Goal: Task Accomplishment & Management: Manage account settings

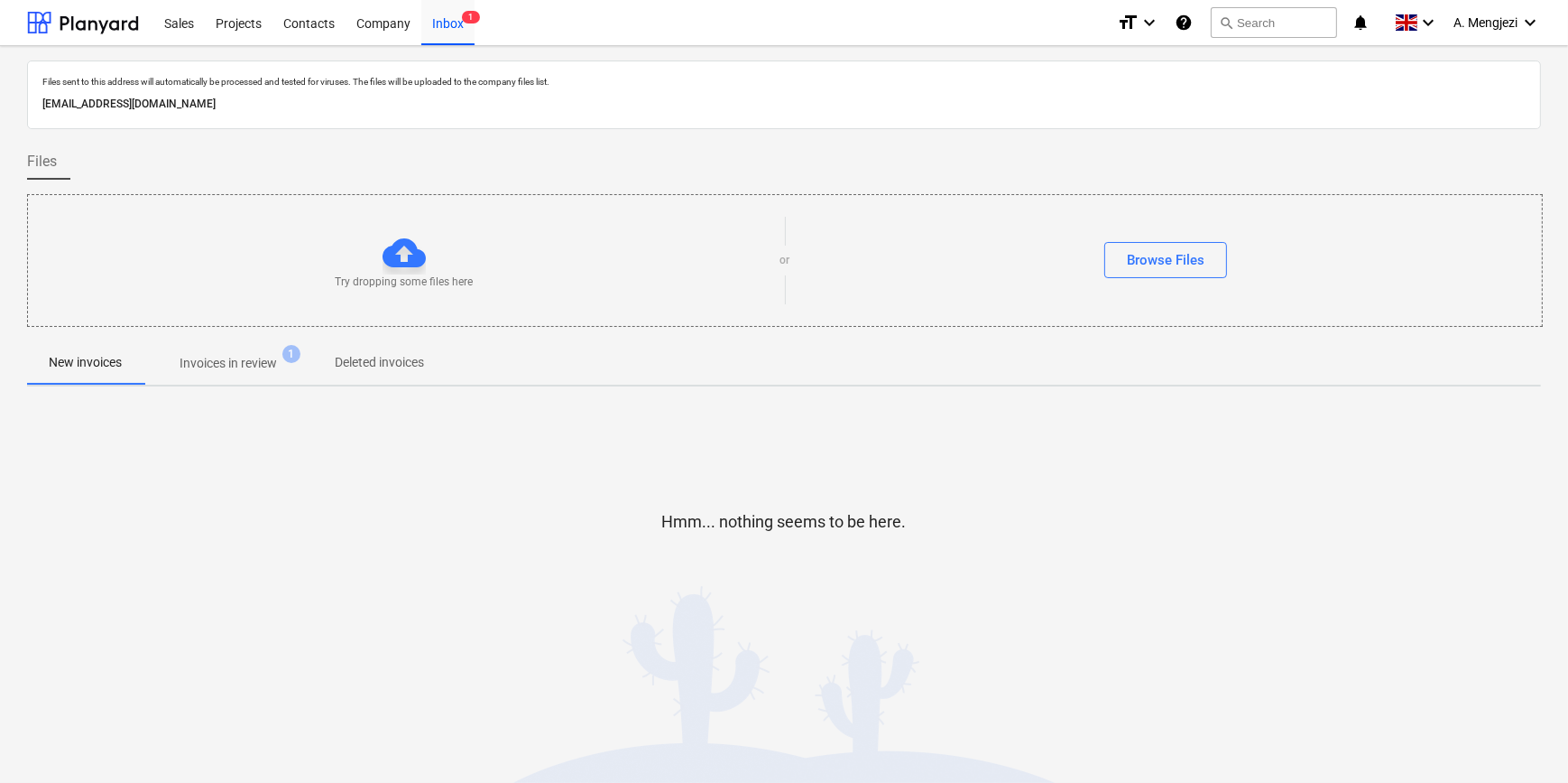
click at [234, 366] on p "Invoices in review" at bounding box center [228, 362] width 98 height 19
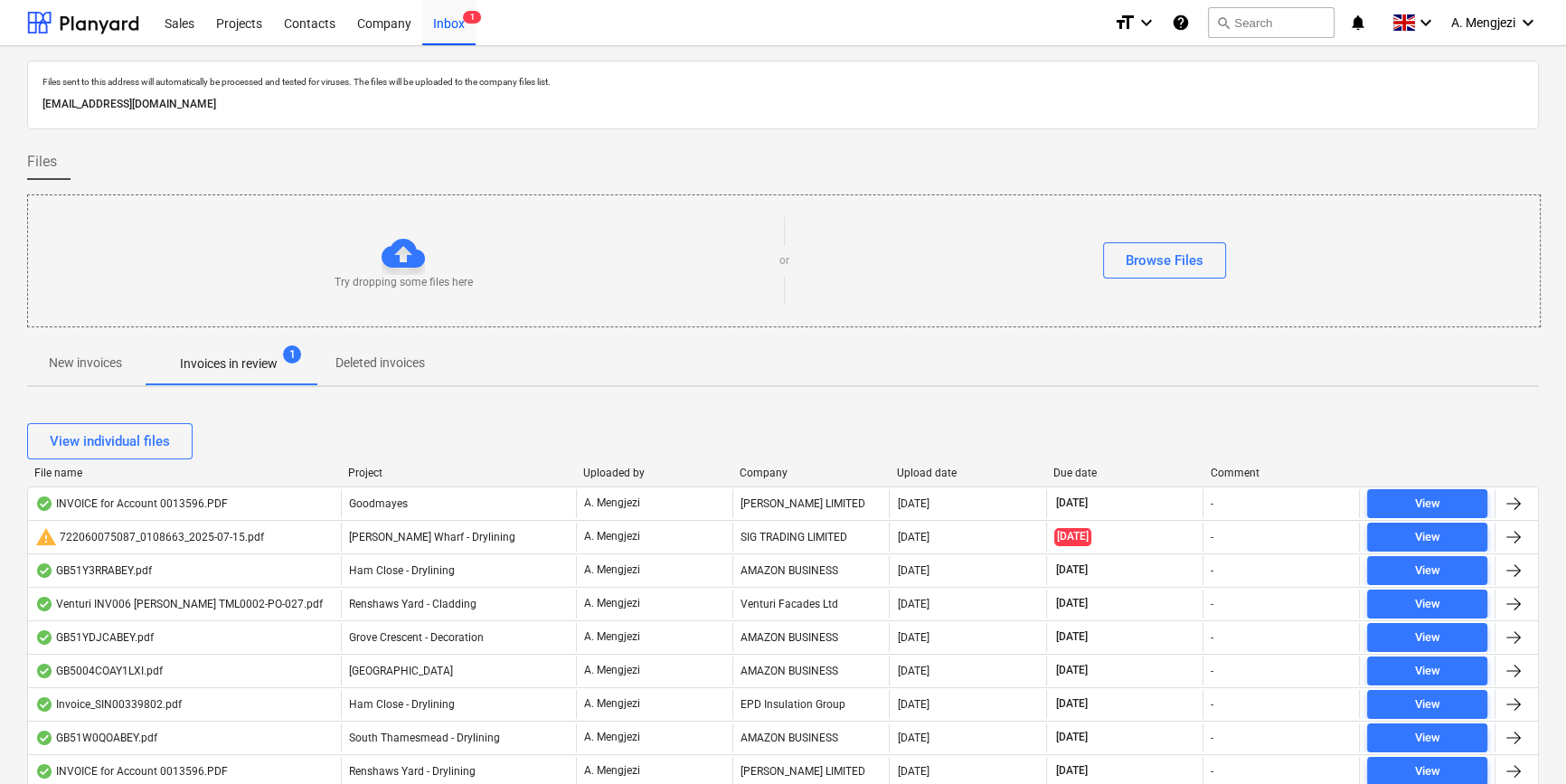
click at [785, 473] on div "Company" at bounding box center [811, 473] width 142 height 13
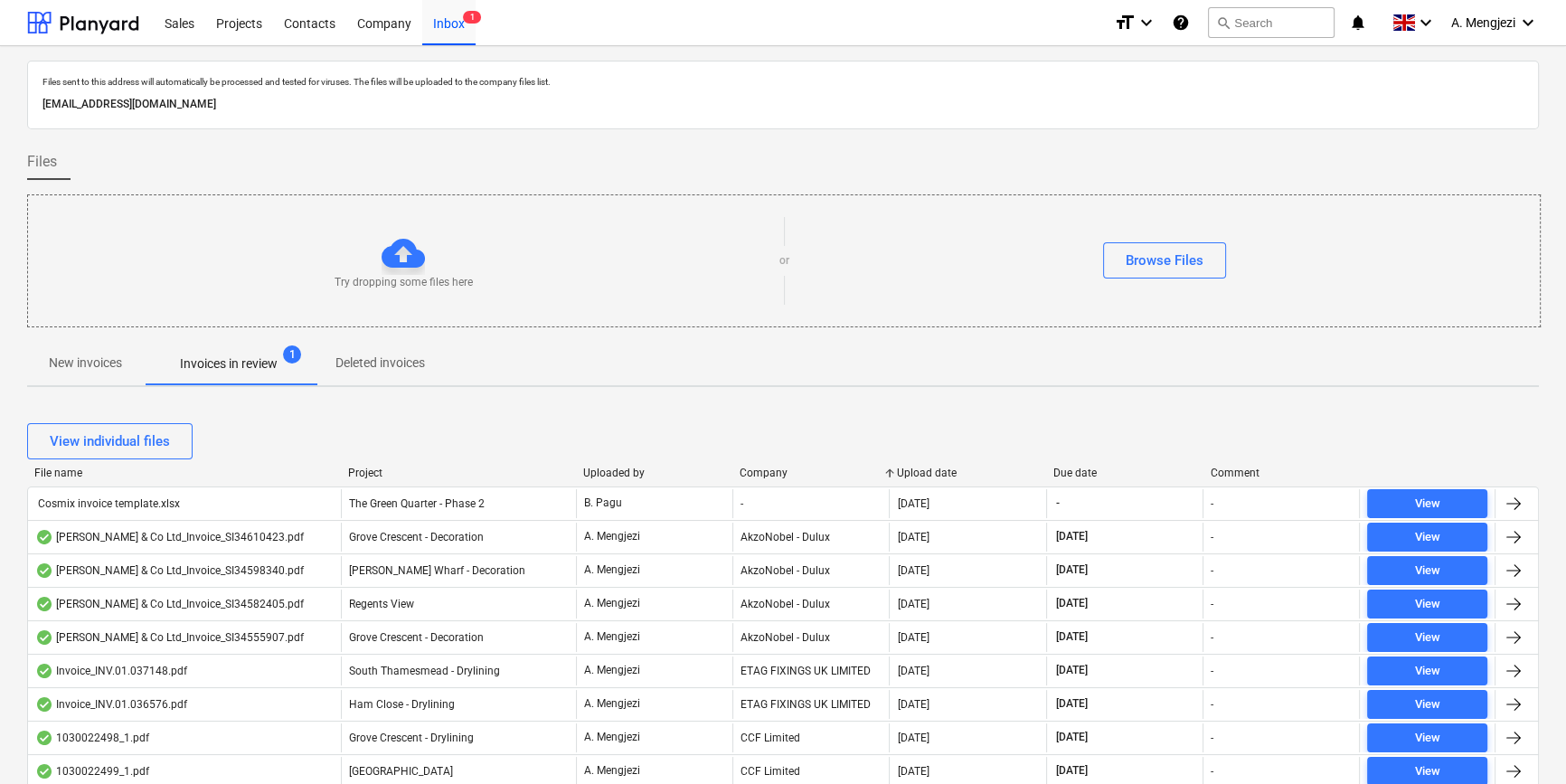
click at [785, 470] on div "Company" at bounding box center [811, 473] width 142 height 13
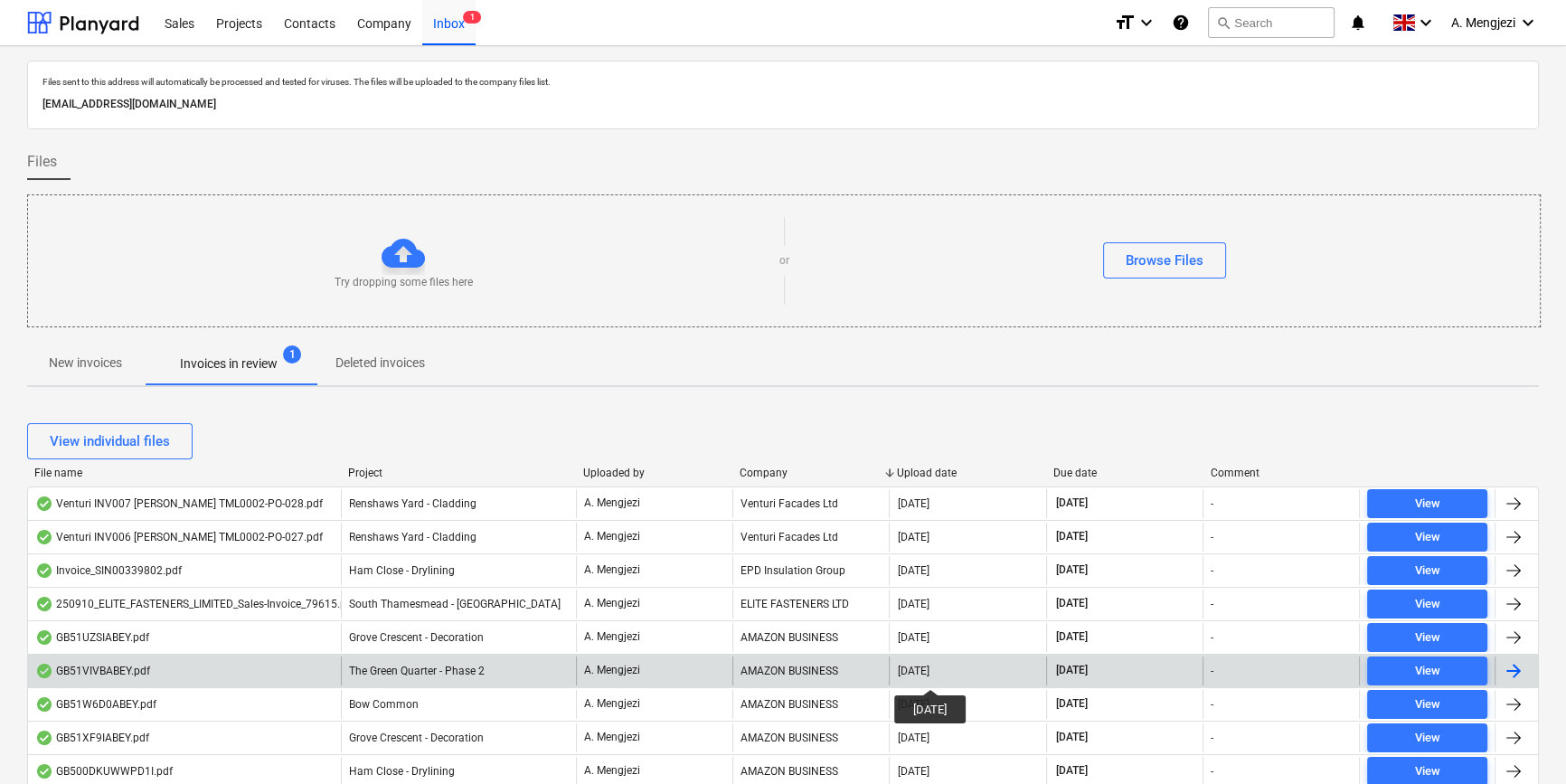
scroll to position [410, 0]
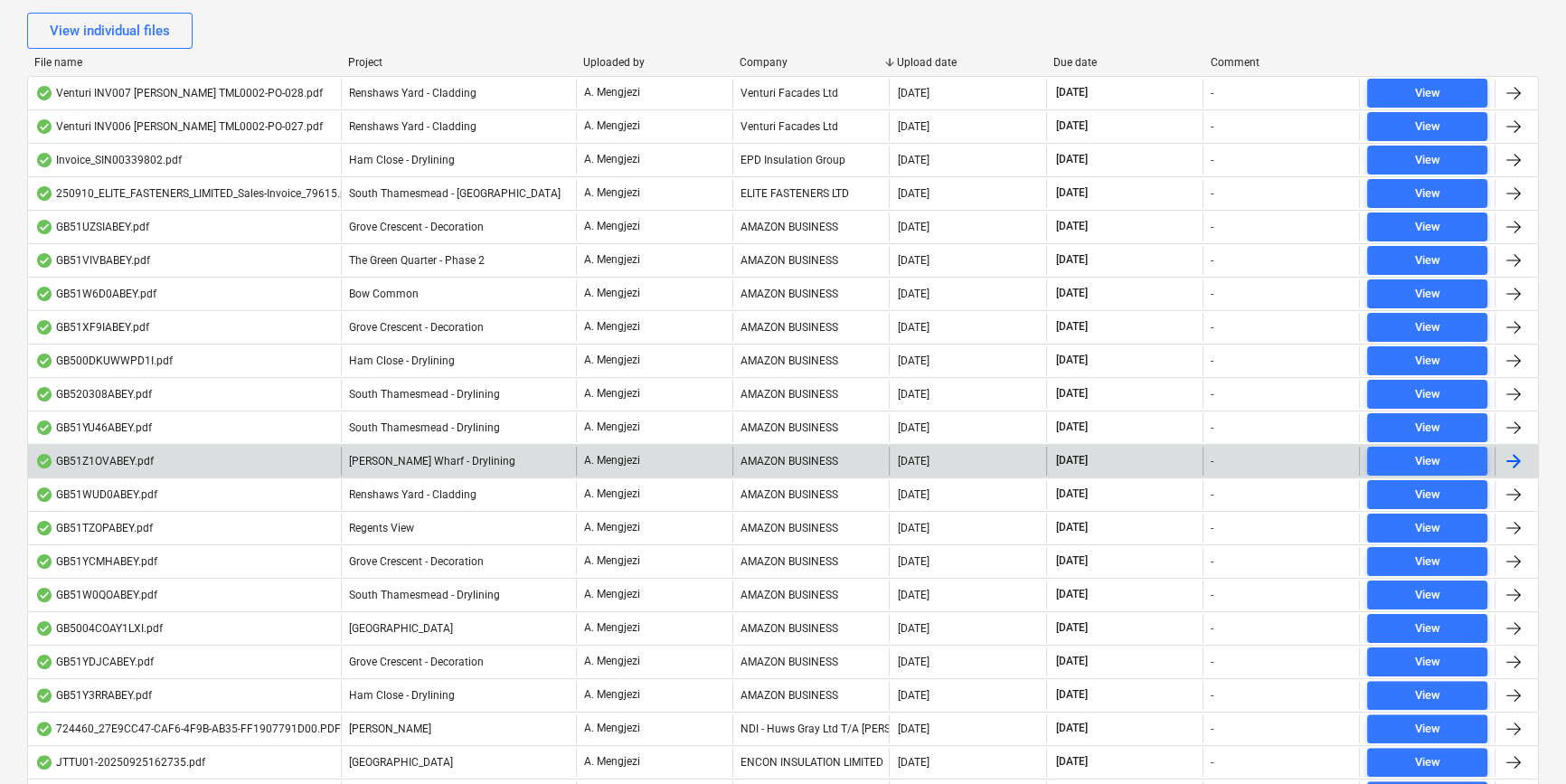
click at [180, 454] on div "GB51Z1OVABEY.pdf" at bounding box center [184, 461] width 313 height 29
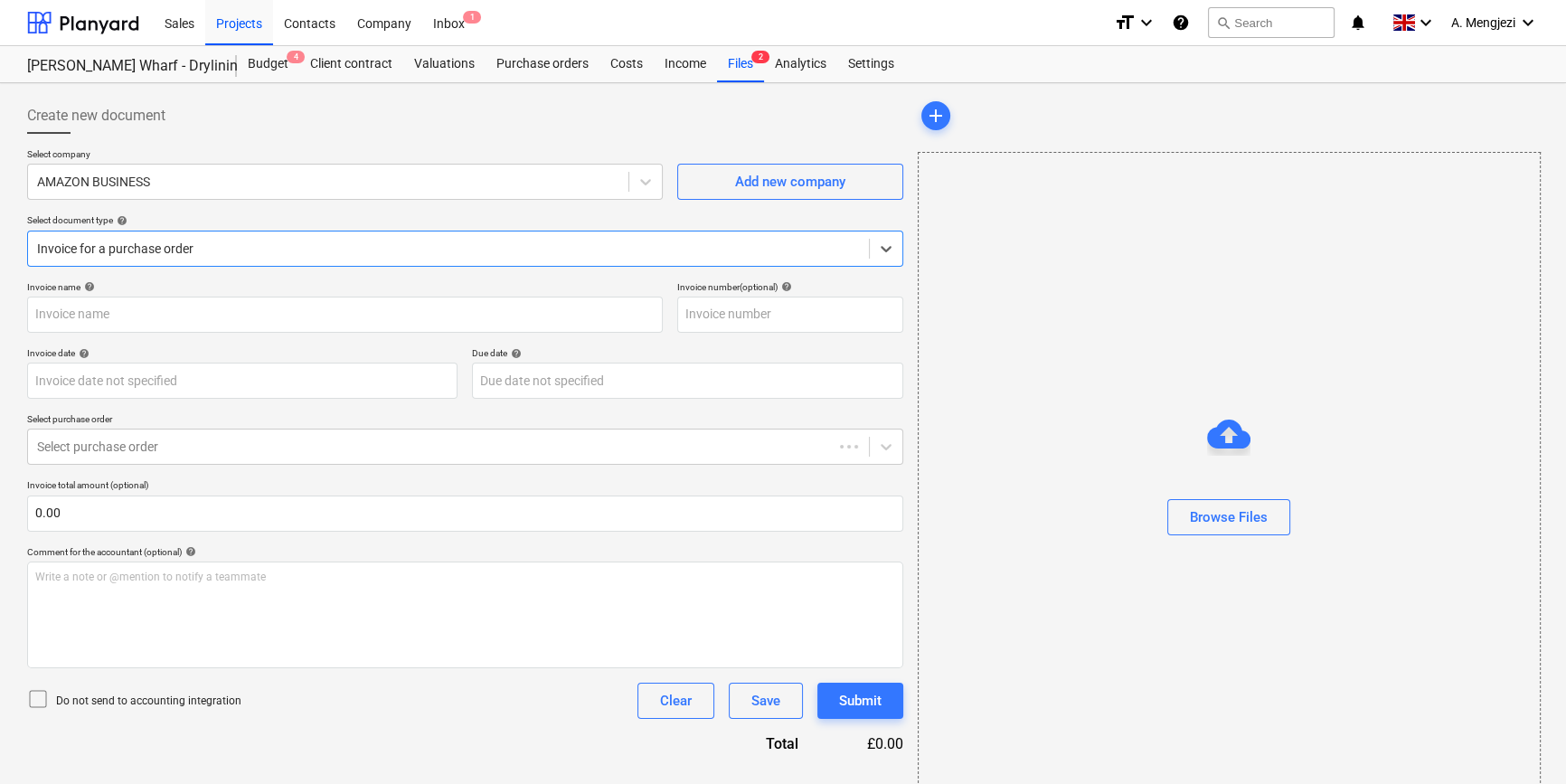
type input "GB51Z1OVABEY"
type input "[DATE]"
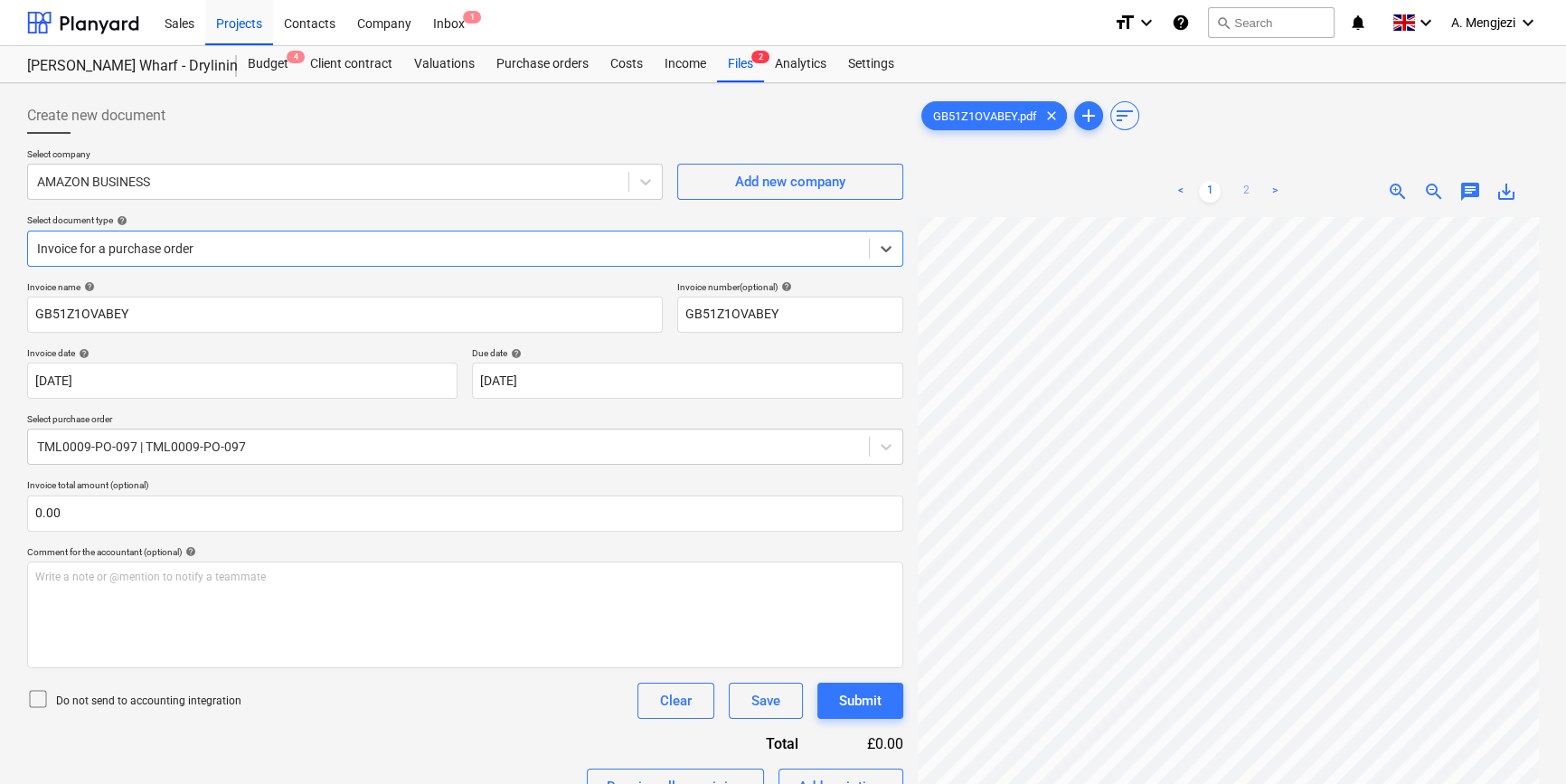
click at [1246, 190] on link "2" at bounding box center [1246, 192] width 22 height 22
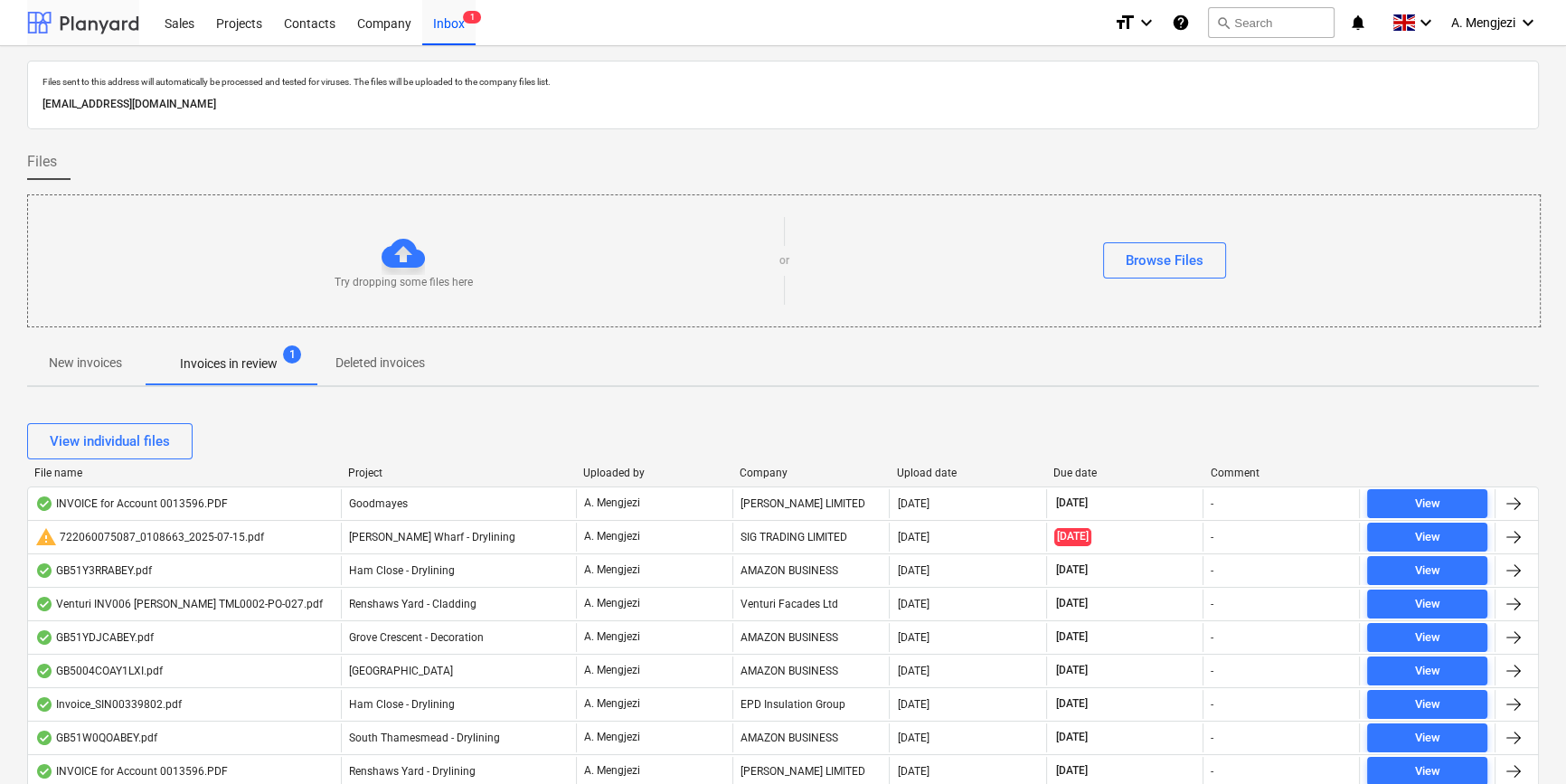
scroll to position [410, 0]
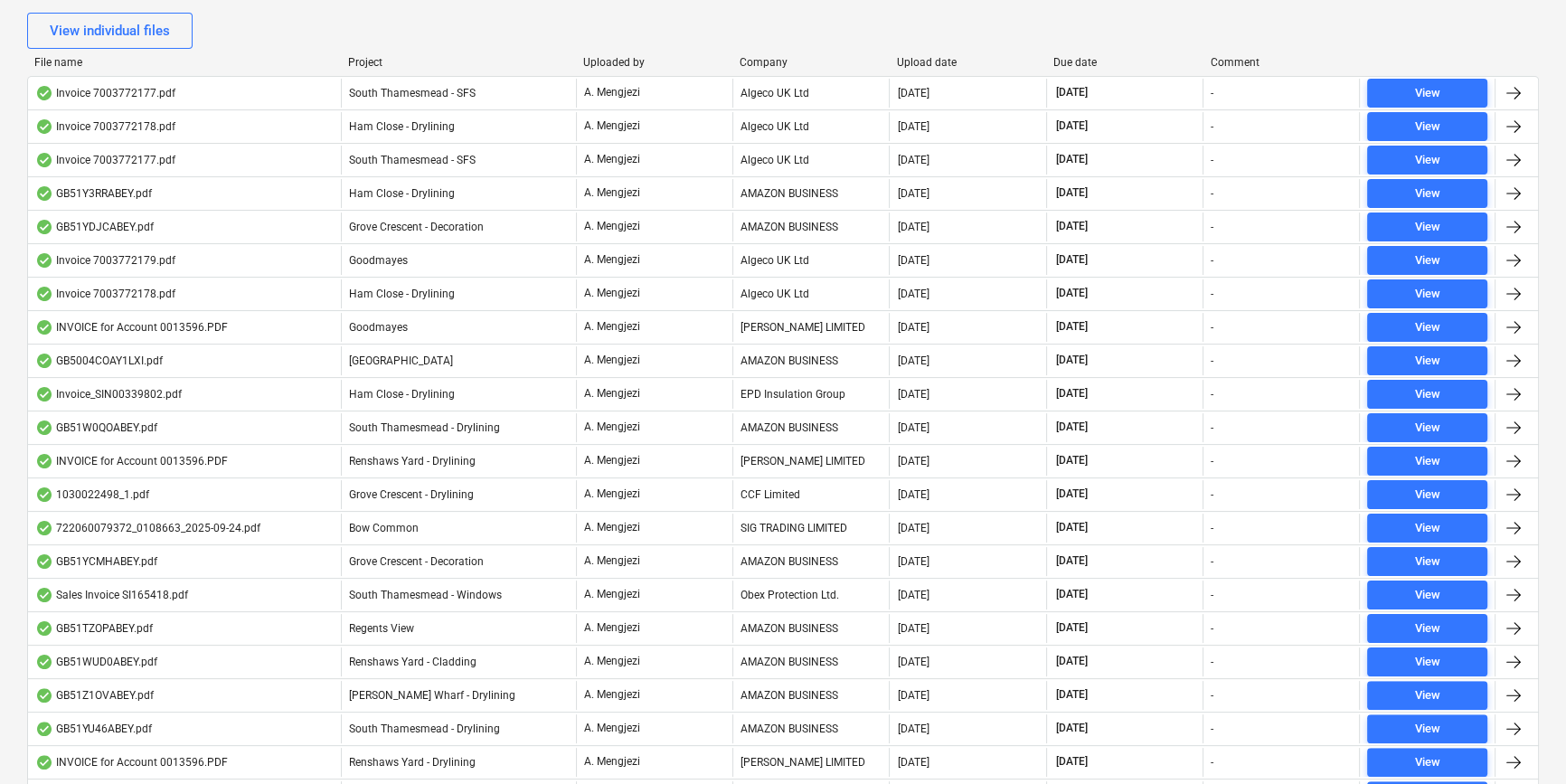
click at [788, 58] on div "Company" at bounding box center [811, 62] width 142 height 13
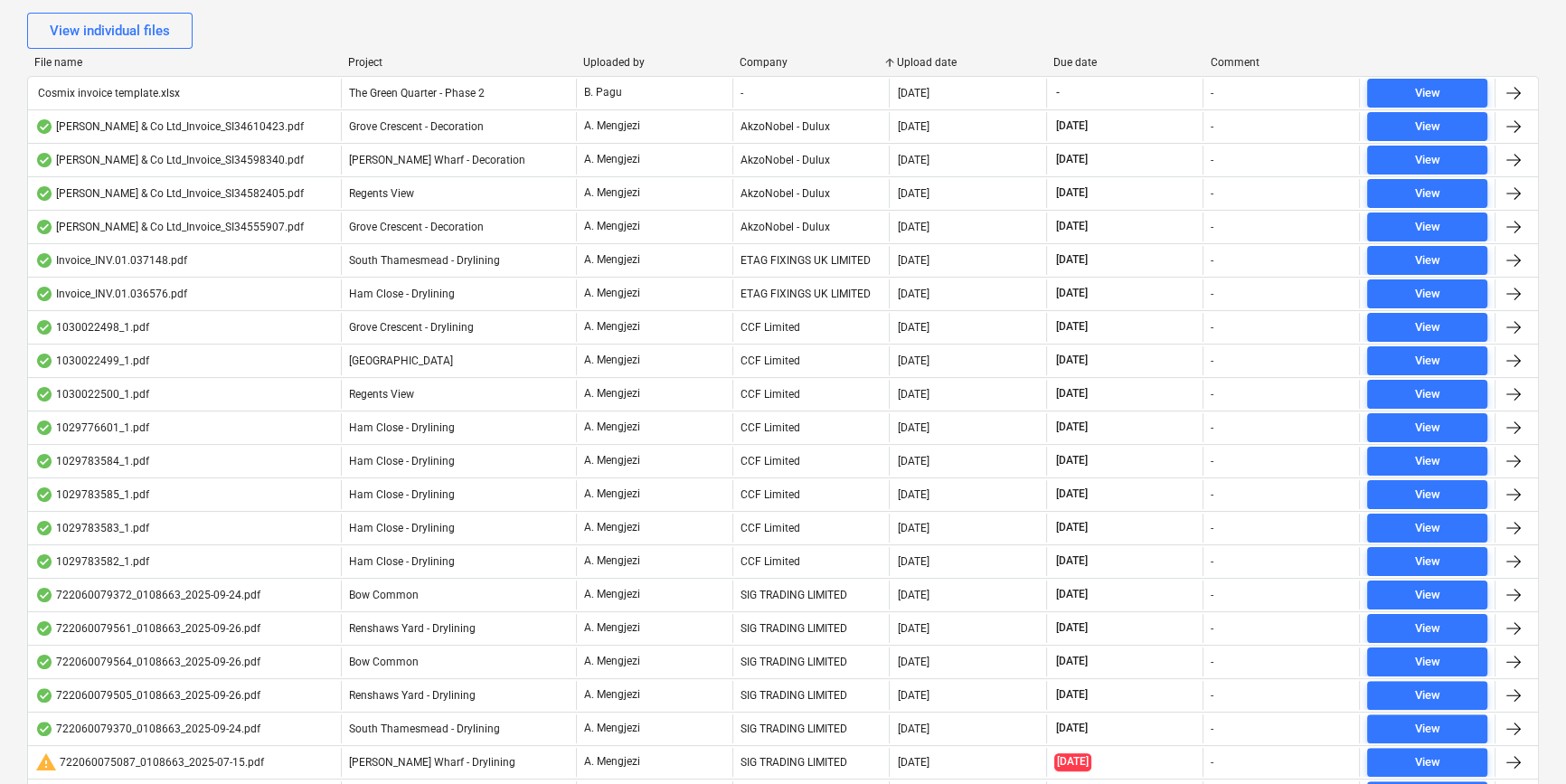
click at [788, 58] on div "Company" at bounding box center [811, 62] width 142 height 13
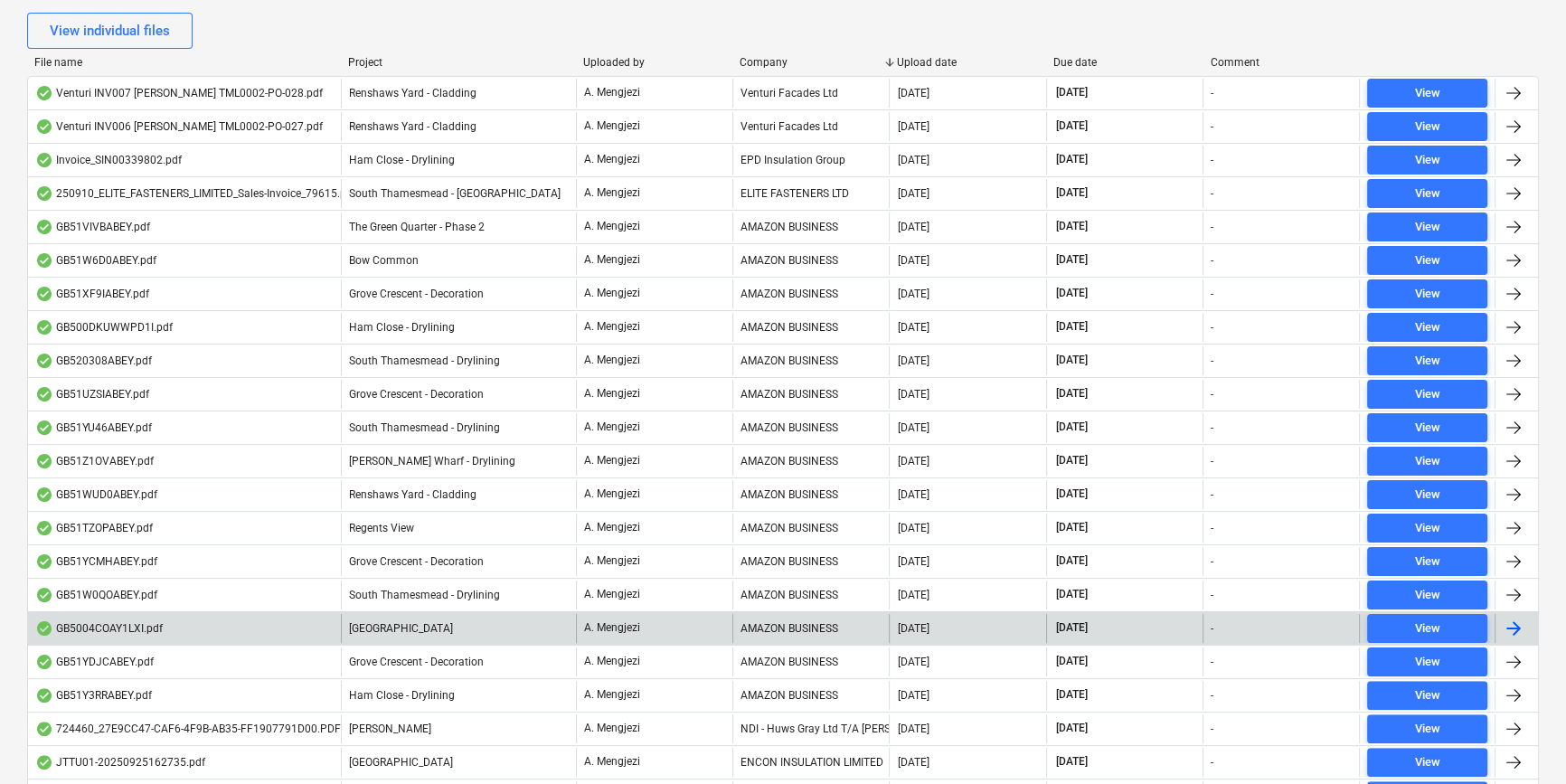
click at [181, 624] on div "GB5004COAY1LXI.pdf" at bounding box center [184, 628] width 313 height 29
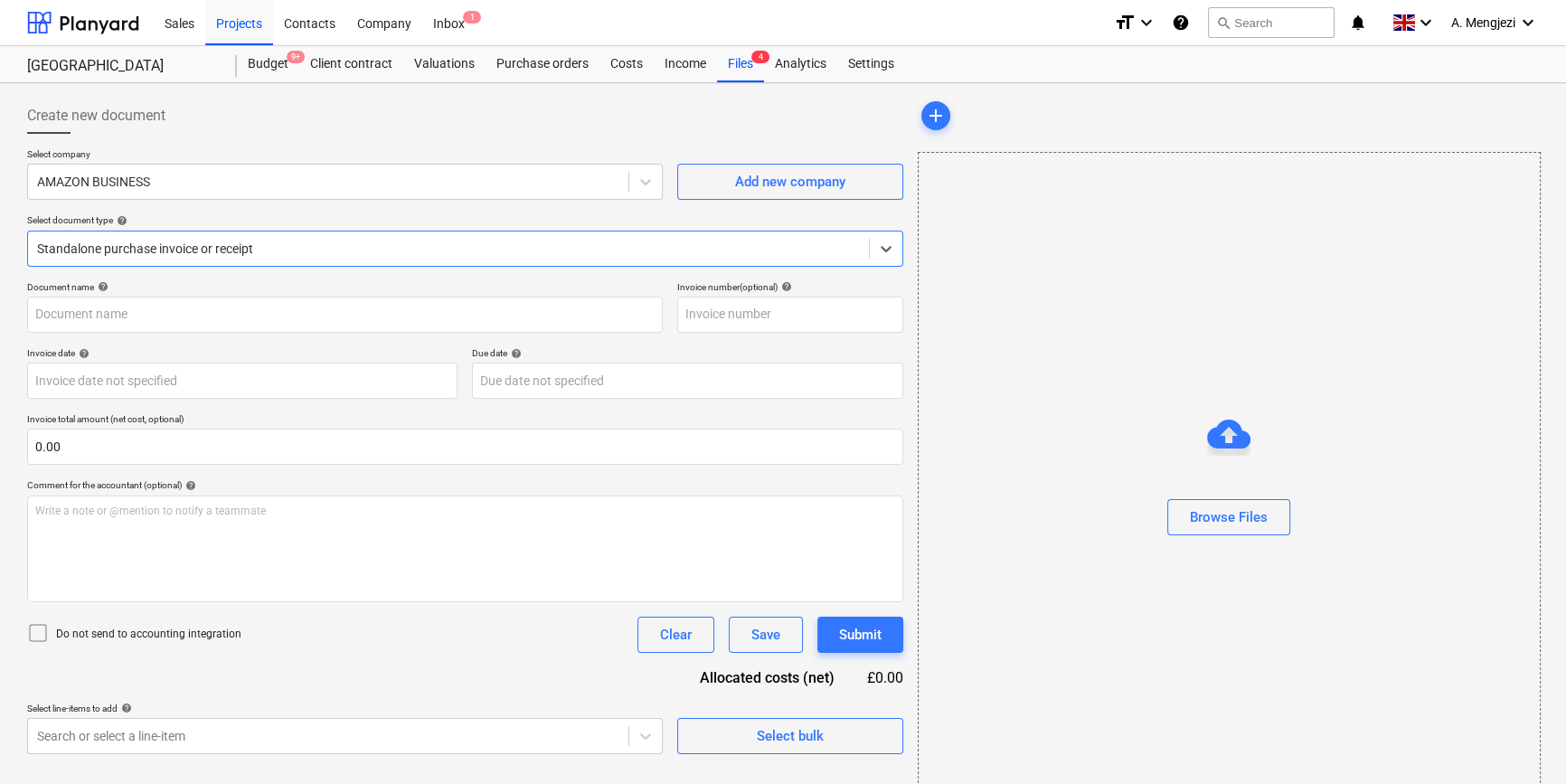
type input "GB5004COAY1LXI"
type input "[DATE]"
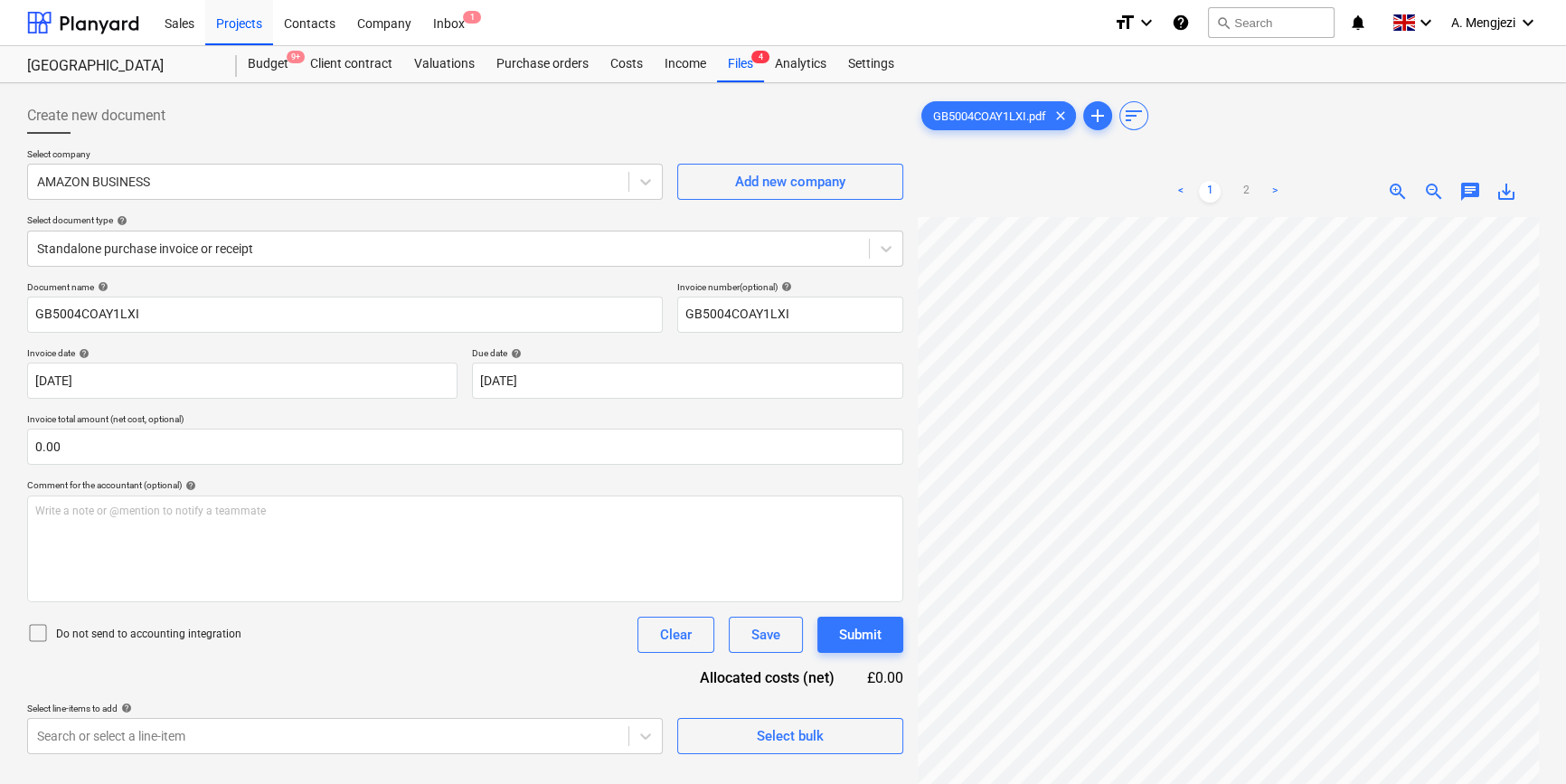
scroll to position [63, 73]
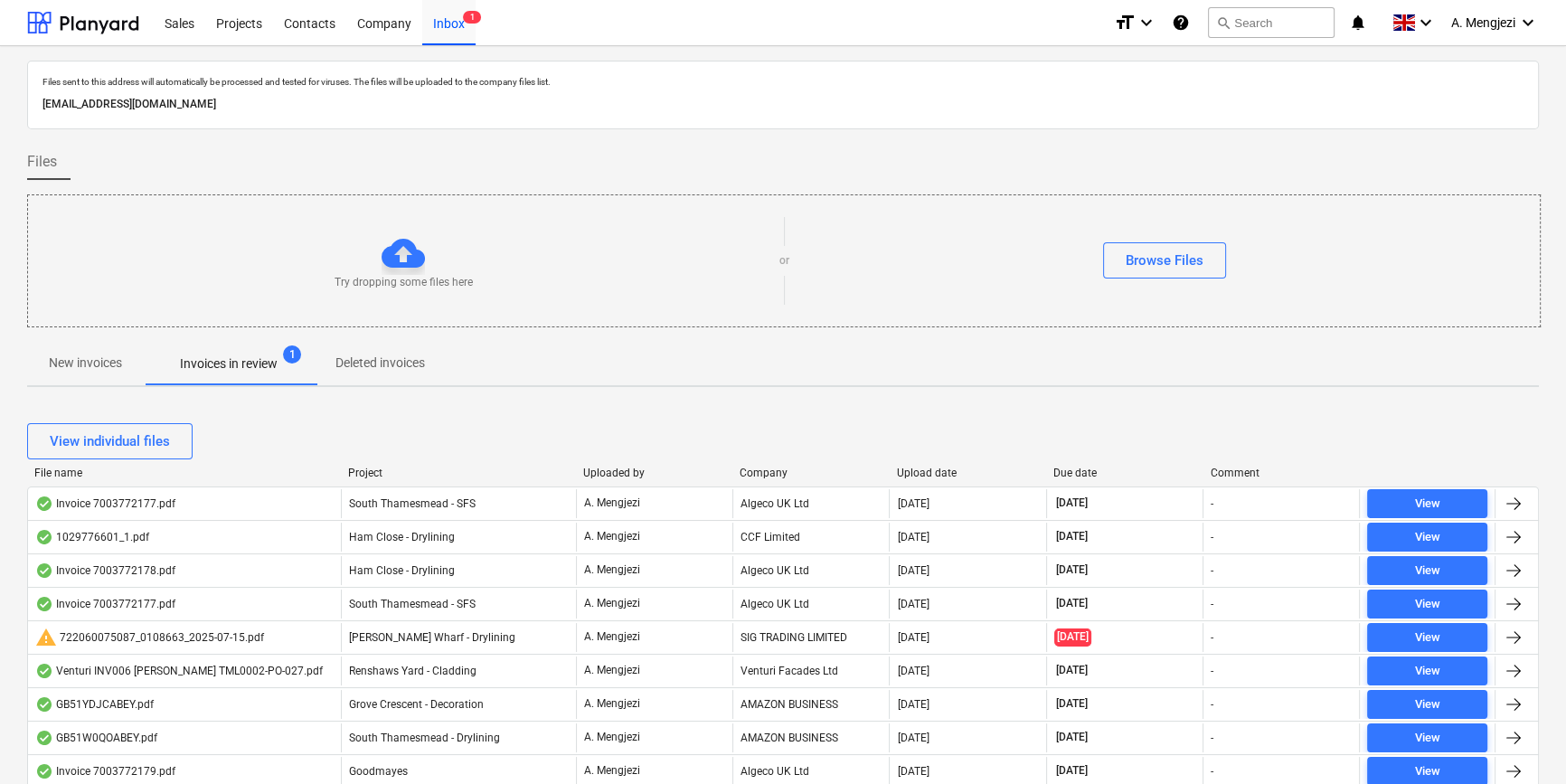
click at [98, 359] on p "New invoices" at bounding box center [85, 362] width 73 height 19
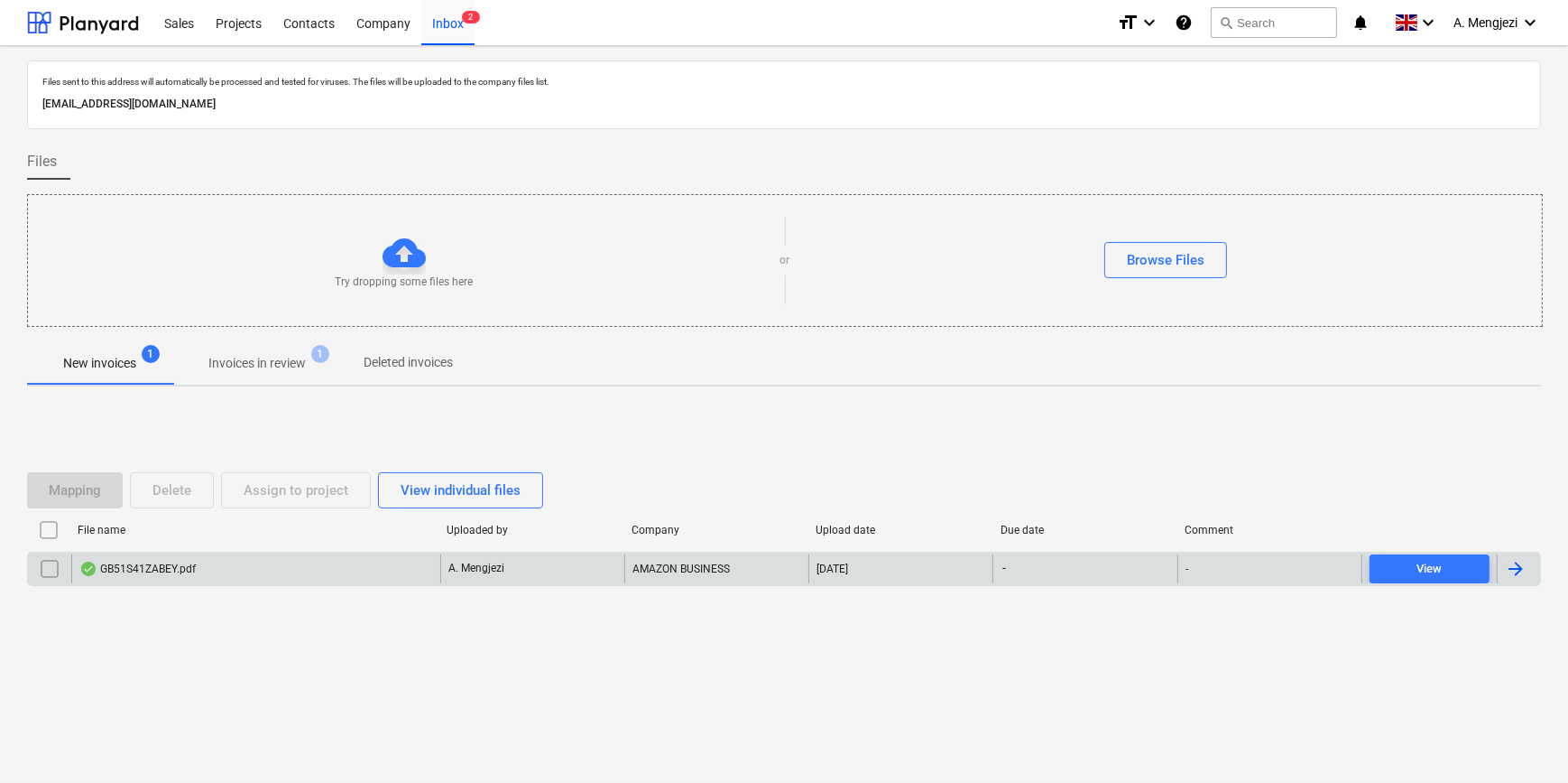
click at [343, 566] on div "GB51S41ZABEY.pdf" at bounding box center [256, 568] width 369 height 29
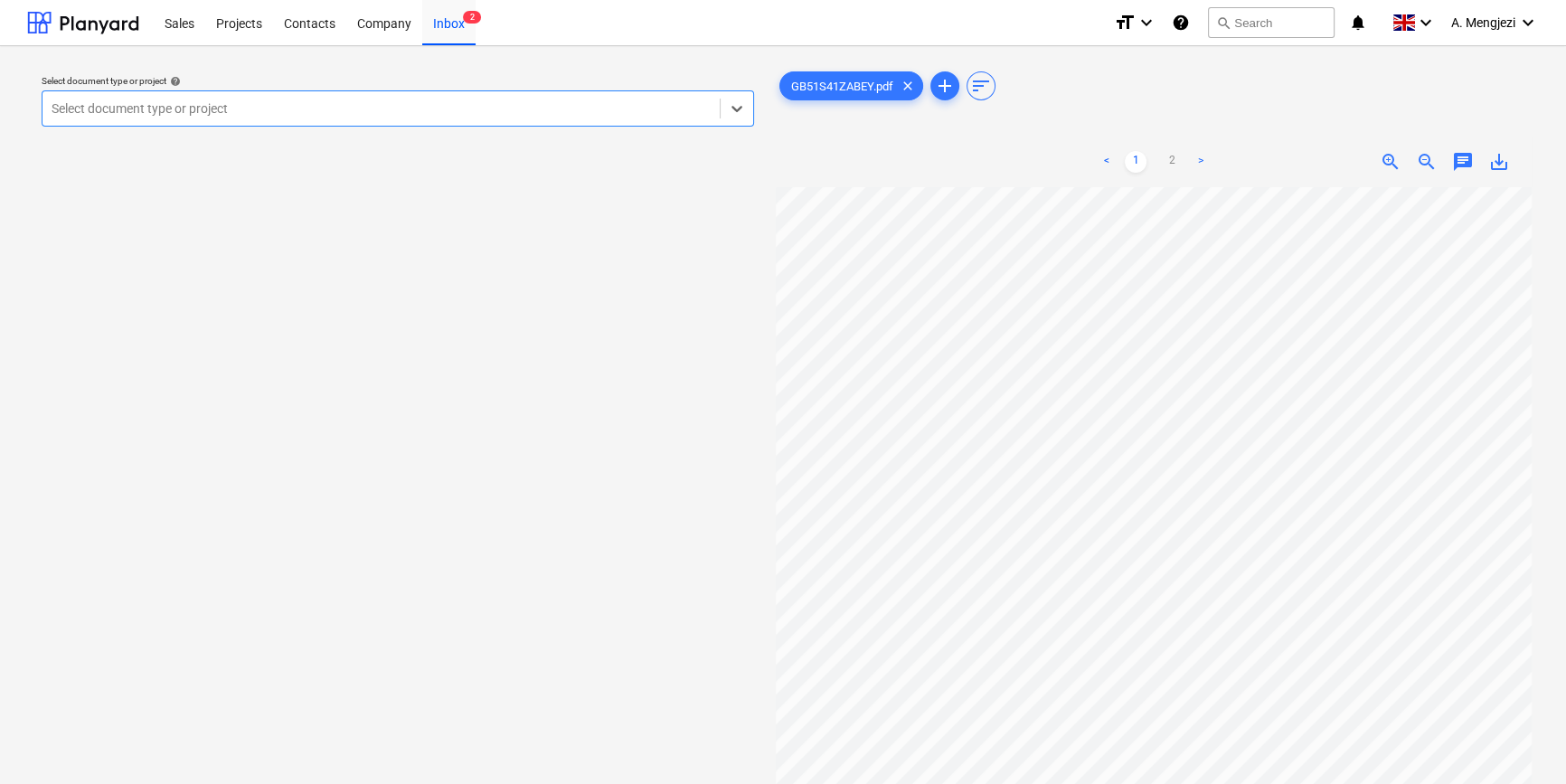
scroll to position [410, 0]
click at [458, 112] on div at bounding box center [381, 109] width 659 height 18
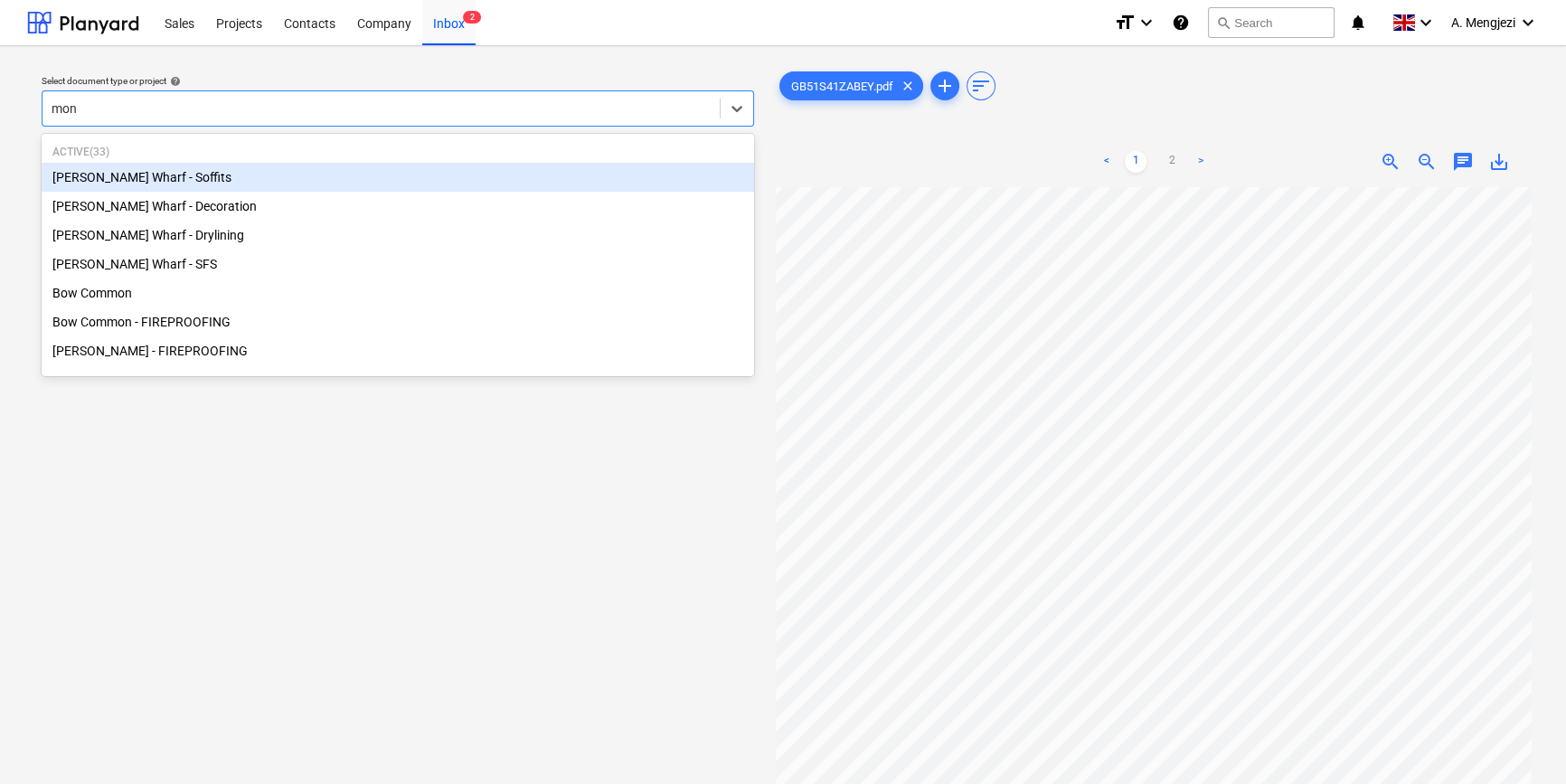
type input "mont"
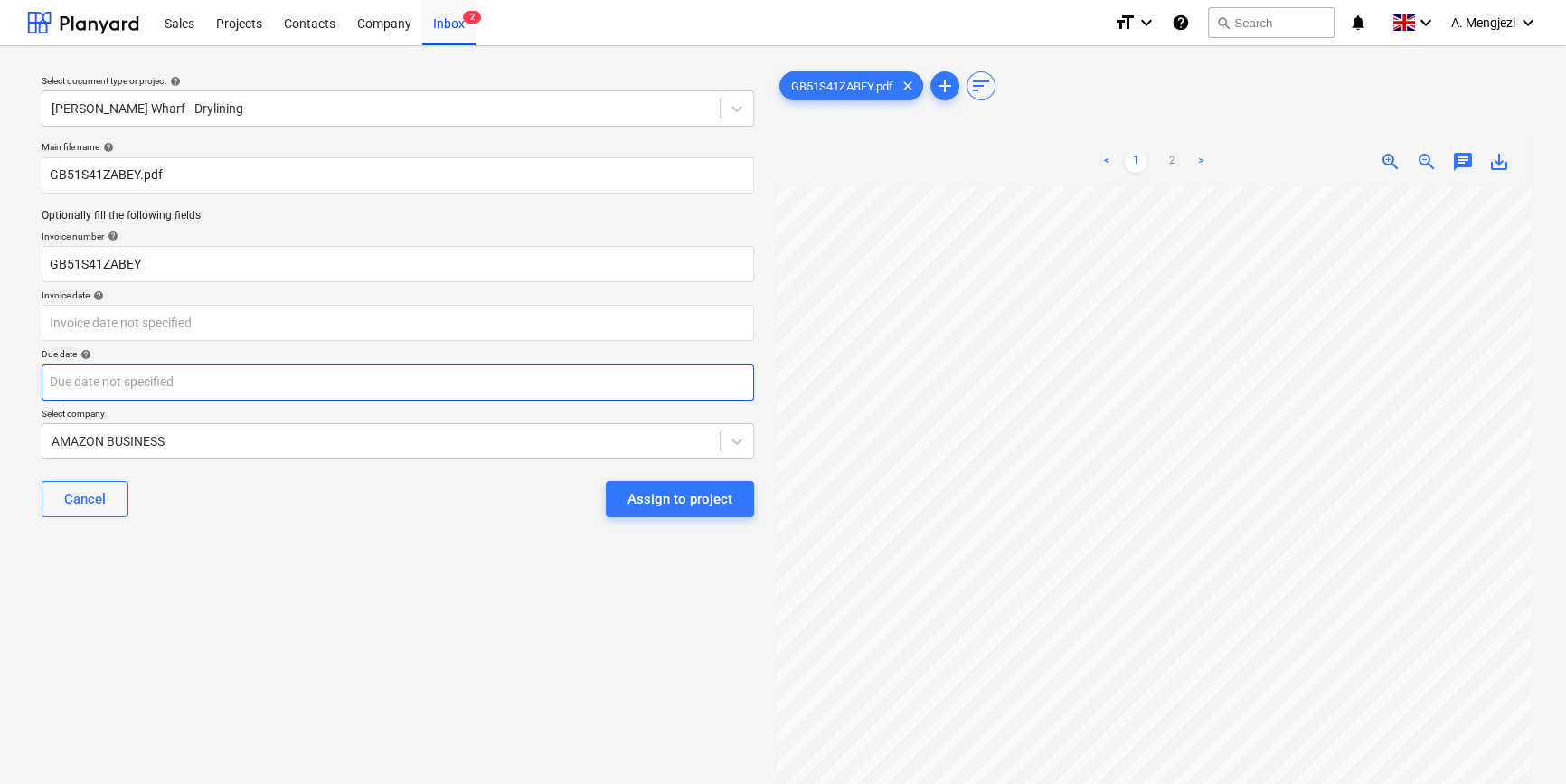
scroll to position [47, 60]
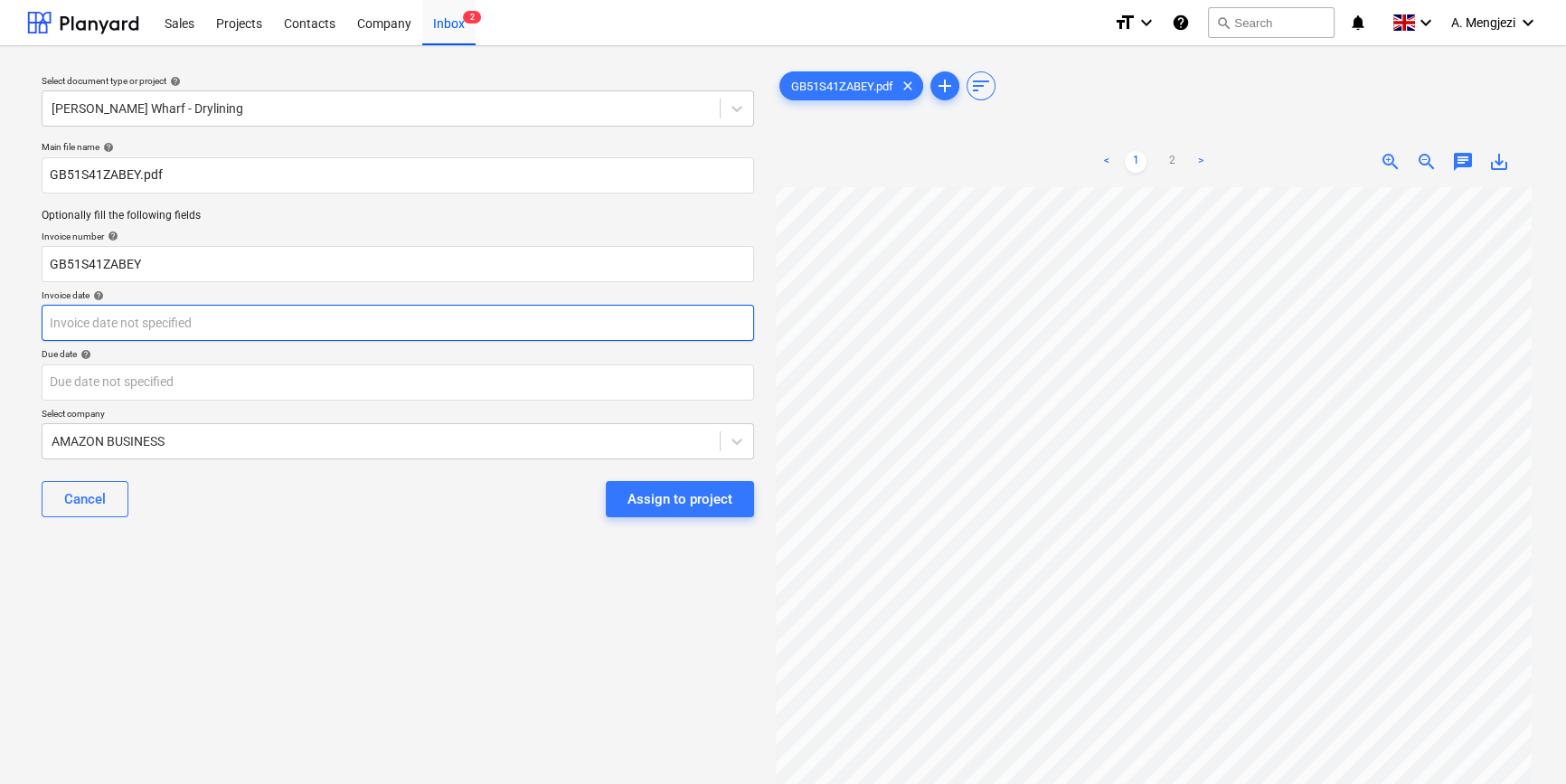
click at [231, 317] on body "Sales Projects Contacts Company Inbox 2 format_size keyboard_arrow_down help se…" at bounding box center [783, 392] width 1566 height 784
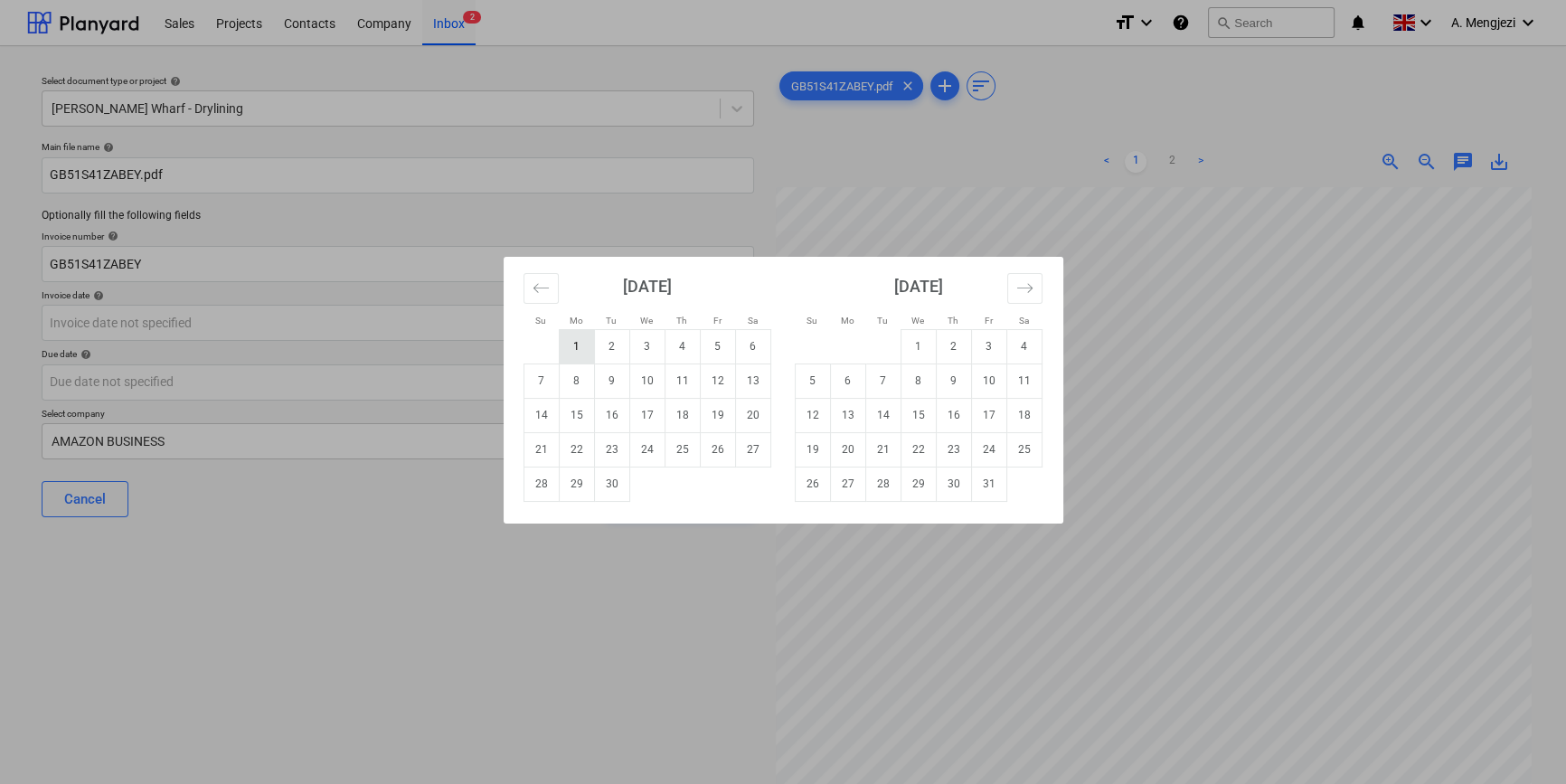
click at [572, 351] on td "1" at bounding box center [577, 346] width 36 height 35
type input "[DATE]"
click at [491, 381] on body "Sales Projects Contacts Company Inbox 2 format_size keyboard_arrow_down help se…" at bounding box center [783, 392] width 1566 height 784
click at [918, 342] on td "1" at bounding box center [919, 346] width 36 height 35
type input "[DATE]"
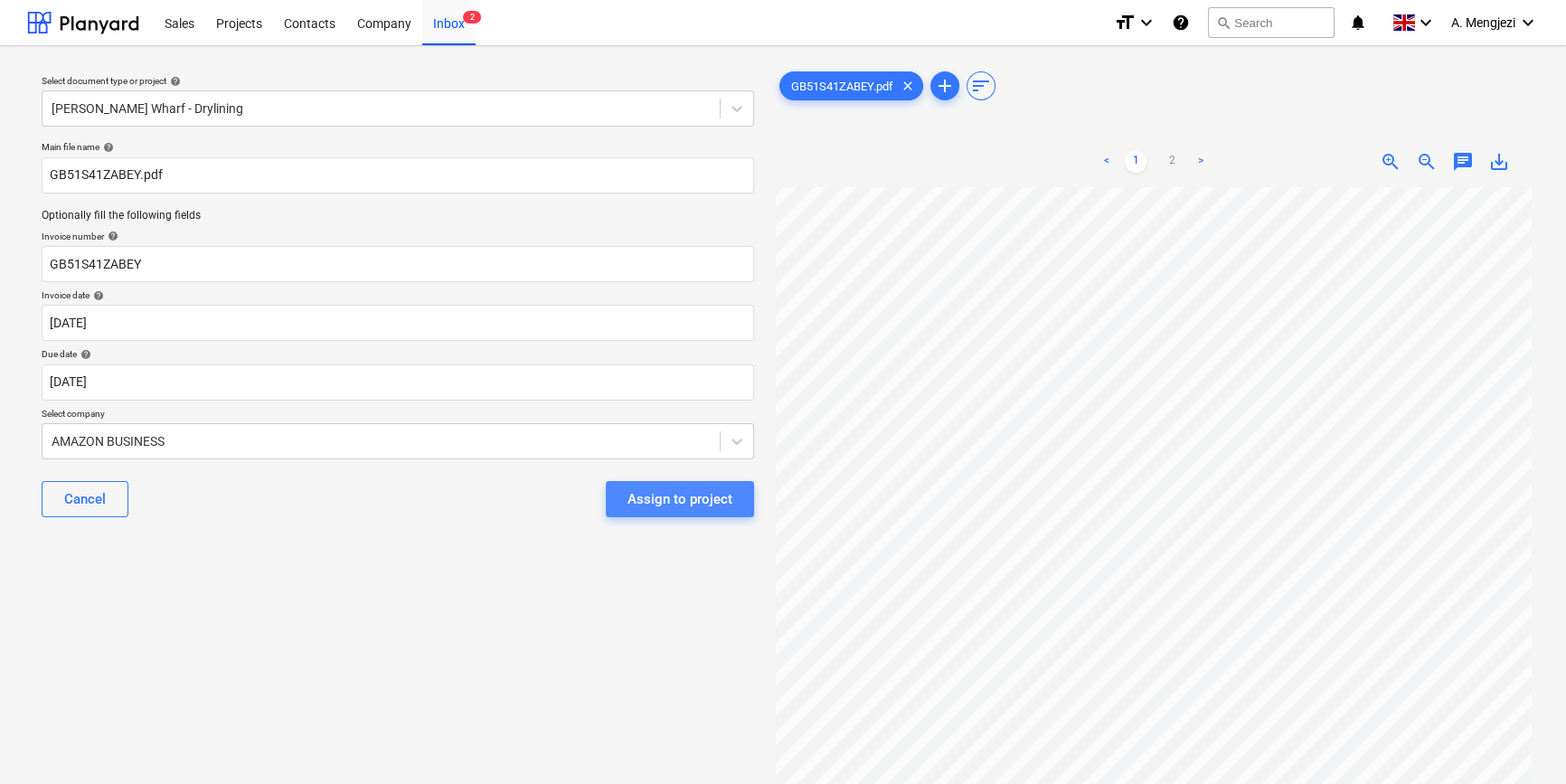
click at [639, 489] on div "Assign to project" at bounding box center [680, 499] width 105 height 24
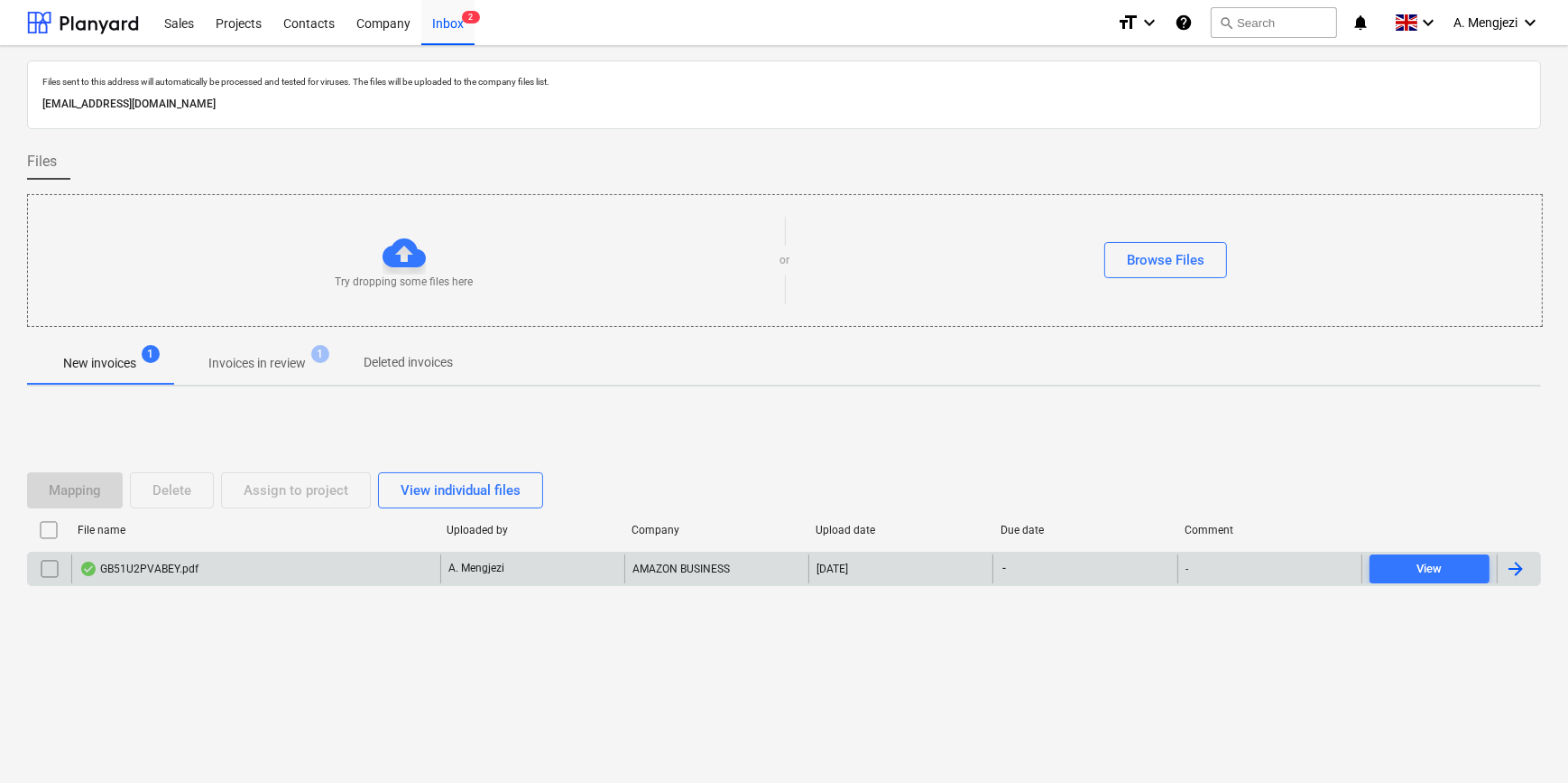
click at [330, 569] on div "GB51U2PVABEY.pdf" at bounding box center [256, 568] width 369 height 29
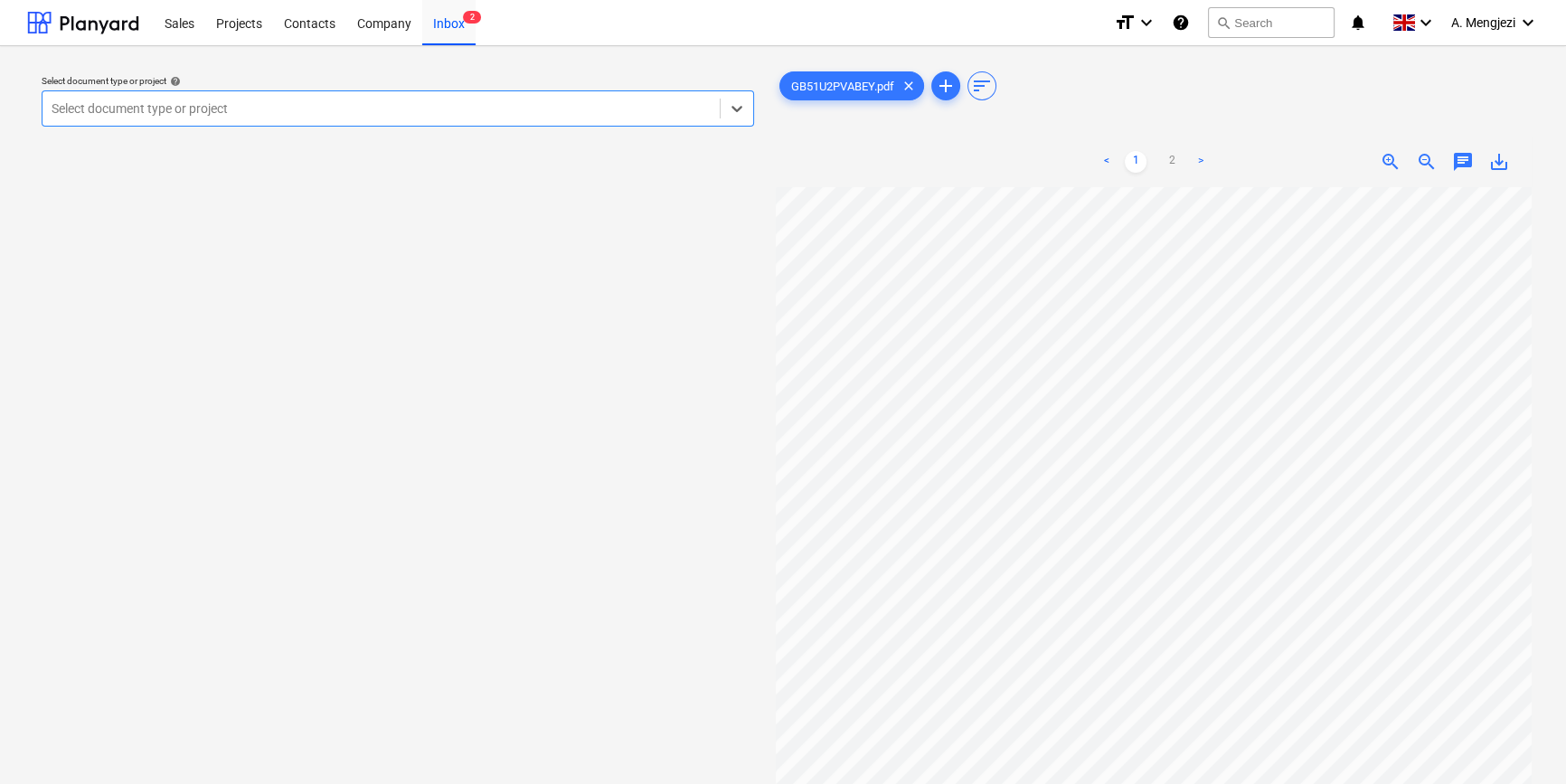
scroll to position [410, 0]
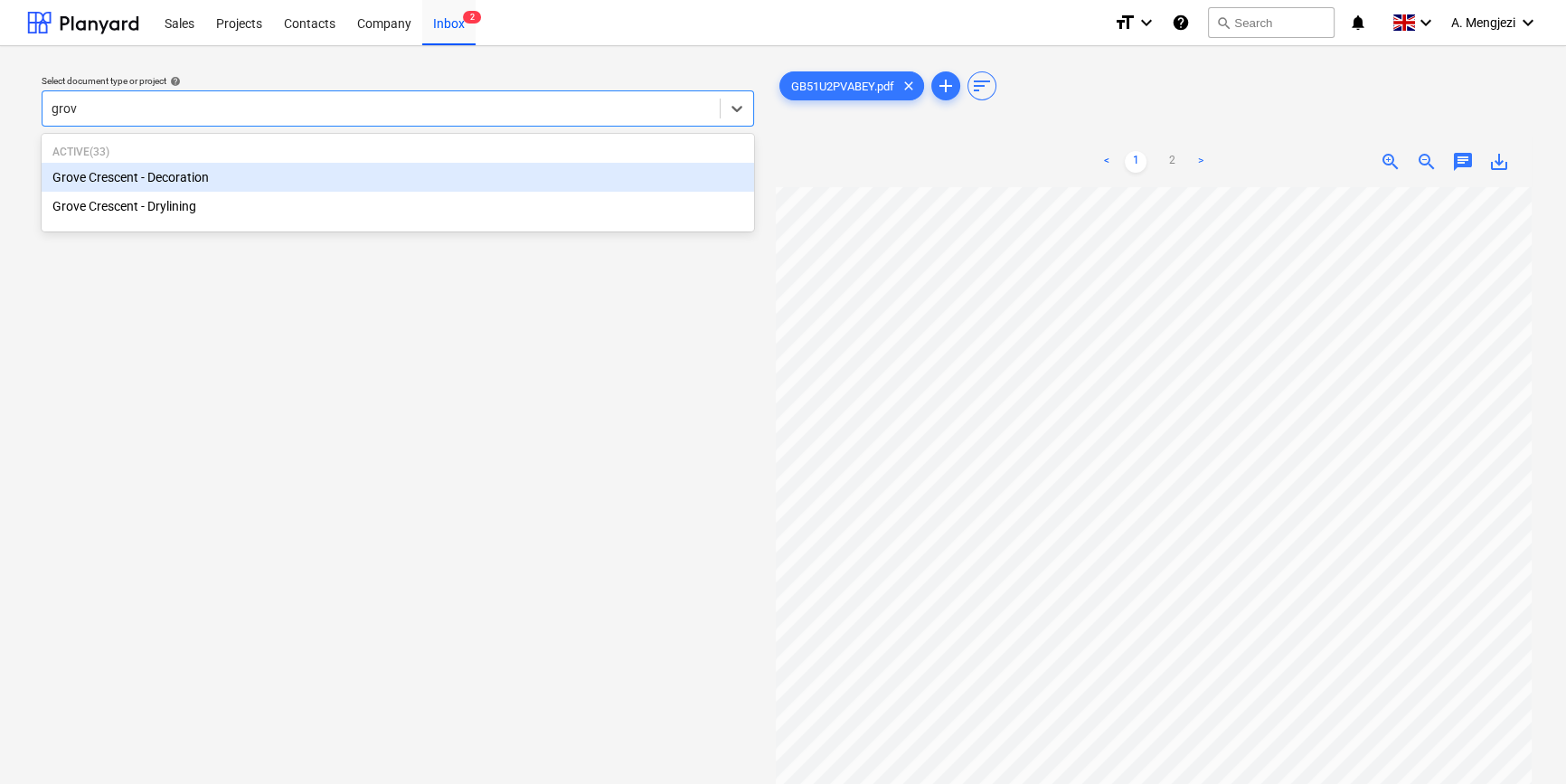
type input "grove"
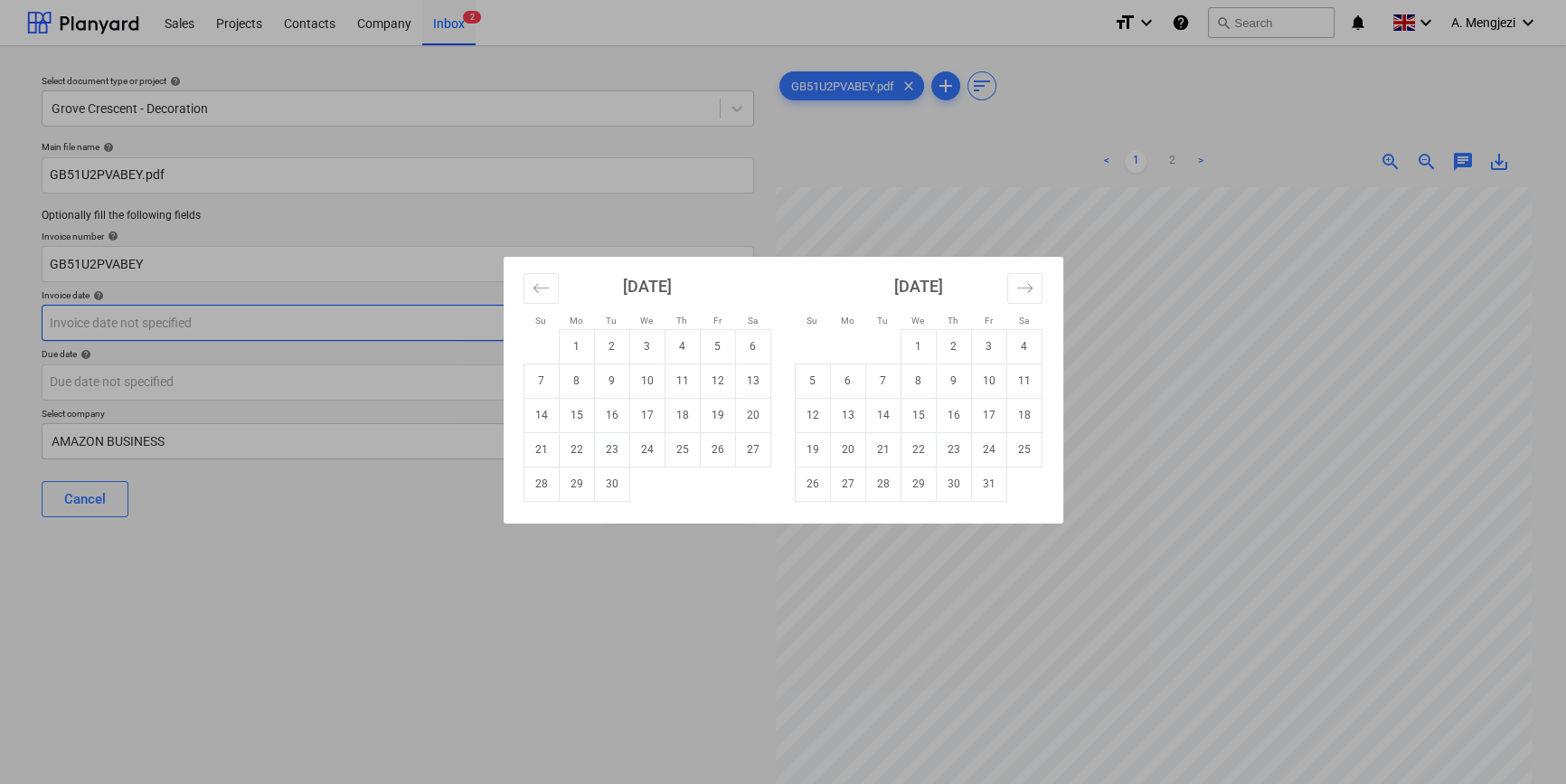
click at [385, 321] on body "Sales Projects Contacts Company Inbox 2 format_size keyboard_arrow_down help se…" at bounding box center [783, 392] width 1566 height 784
click at [1289, 399] on div "Su Mo Tu We Th Fr Sa Su Mo Tu We Th Fr Sa [DATE] 1 2 3 4 5 6 7 8 9 10 11 12 13 …" at bounding box center [783, 392] width 1566 height 784
click at [310, 318] on body "Sales Projects Contacts Company Inbox 2 format_size keyboard_arrow_down help se…" at bounding box center [783, 392] width 1566 height 784
click at [743, 341] on td "6" at bounding box center [753, 346] width 36 height 35
type input "[DATE]"
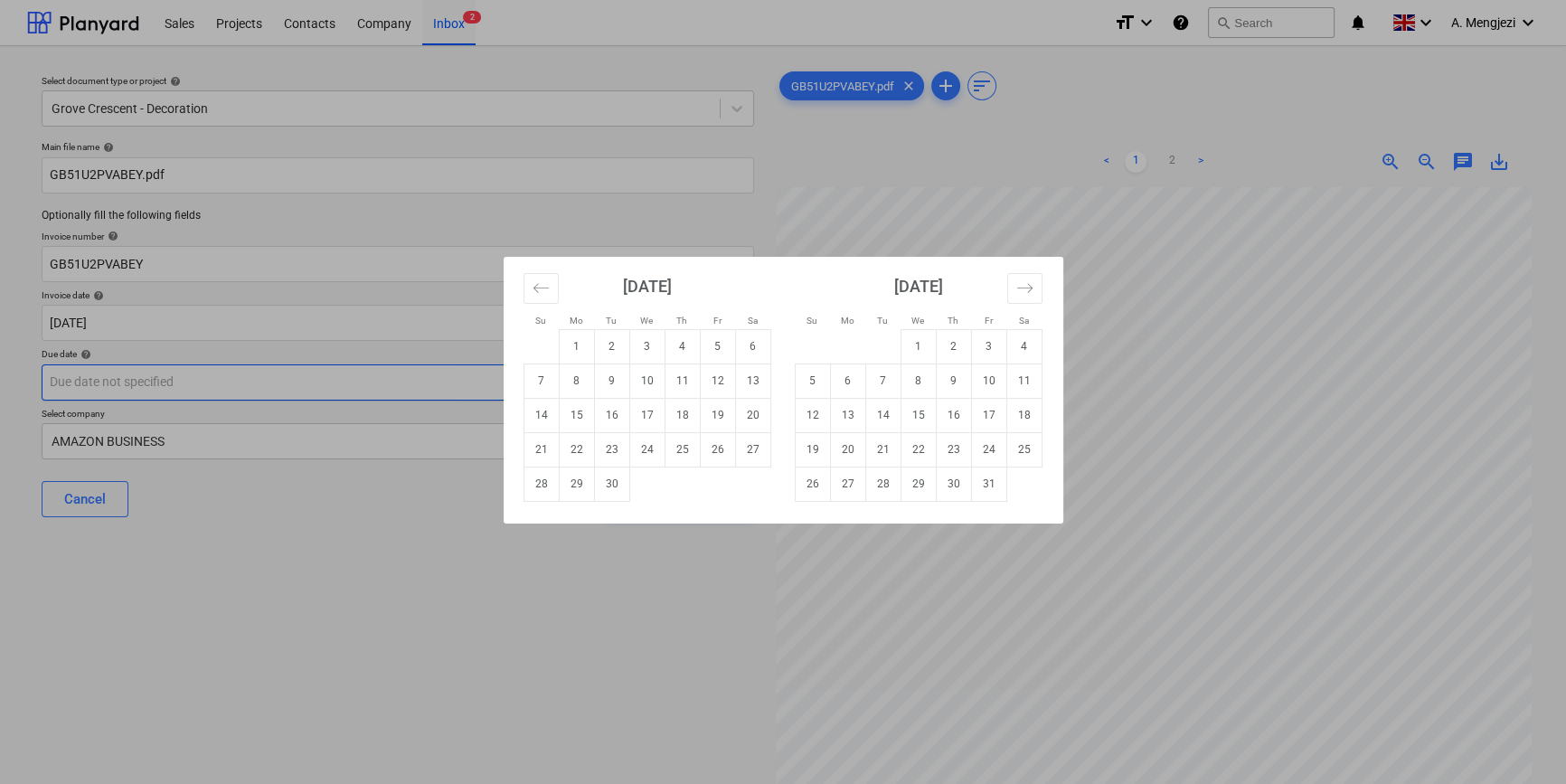
click at [516, 381] on body "Sales Projects Contacts Company Inbox 2 format_size keyboard_arrow_down help se…" at bounding box center [783, 392] width 1566 height 784
click at [813, 374] on td "5" at bounding box center [813, 380] width 36 height 35
type input "[DATE]"
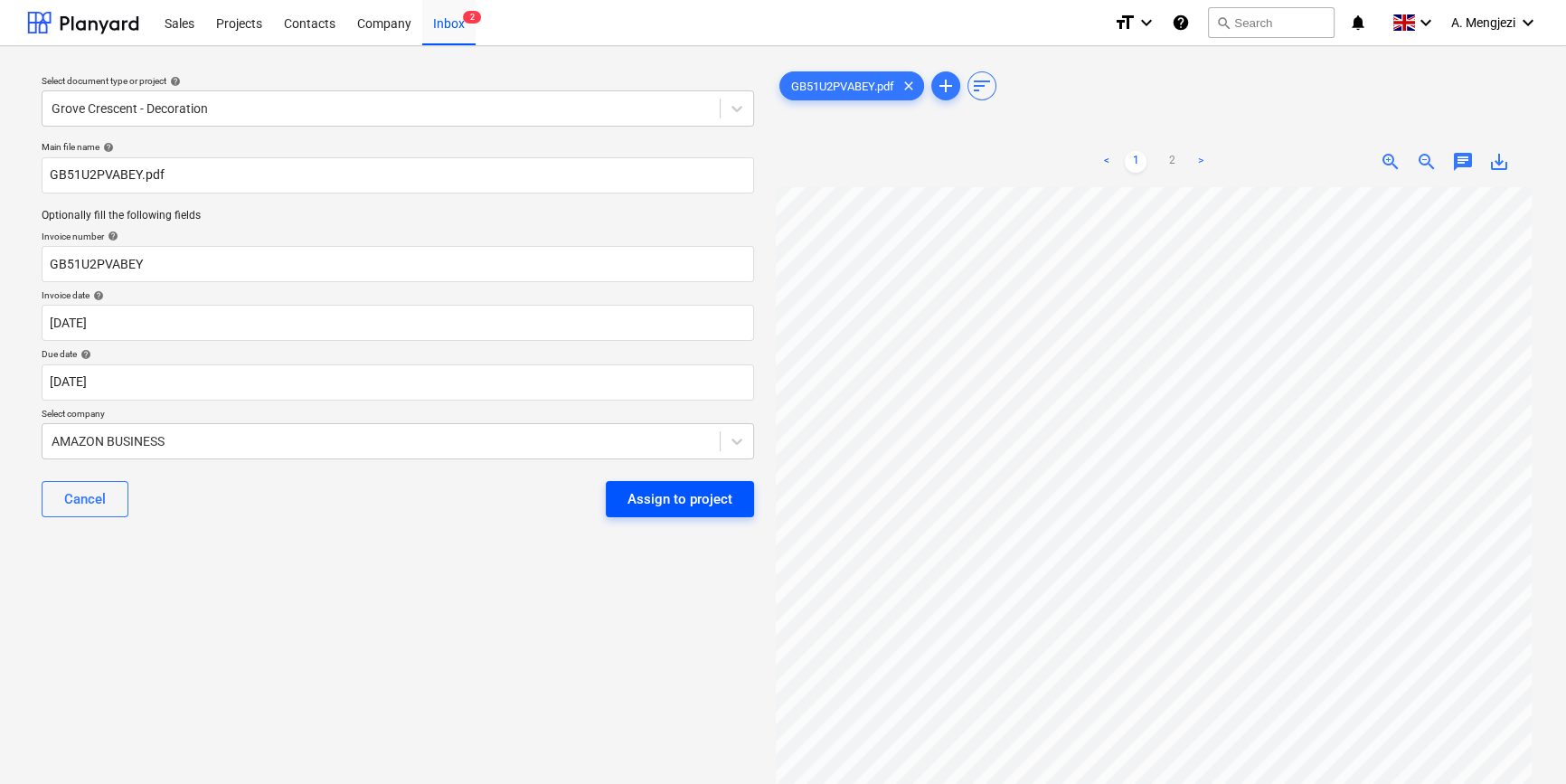
click at [669, 496] on div "Assign to project" at bounding box center [680, 499] width 105 height 24
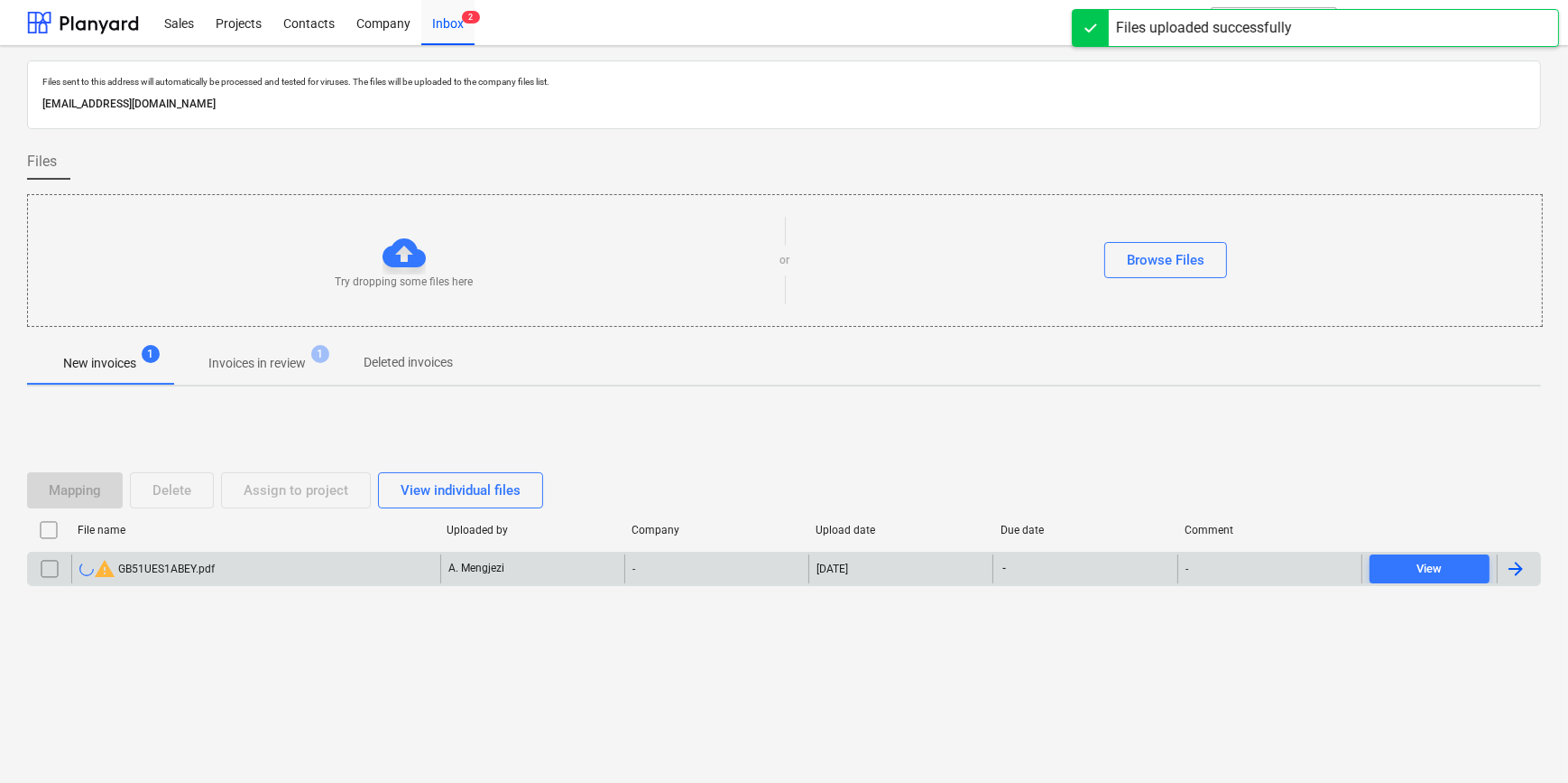
click at [46, 565] on input "checkbox" at bounding box center [49, 568] width 29 height 29
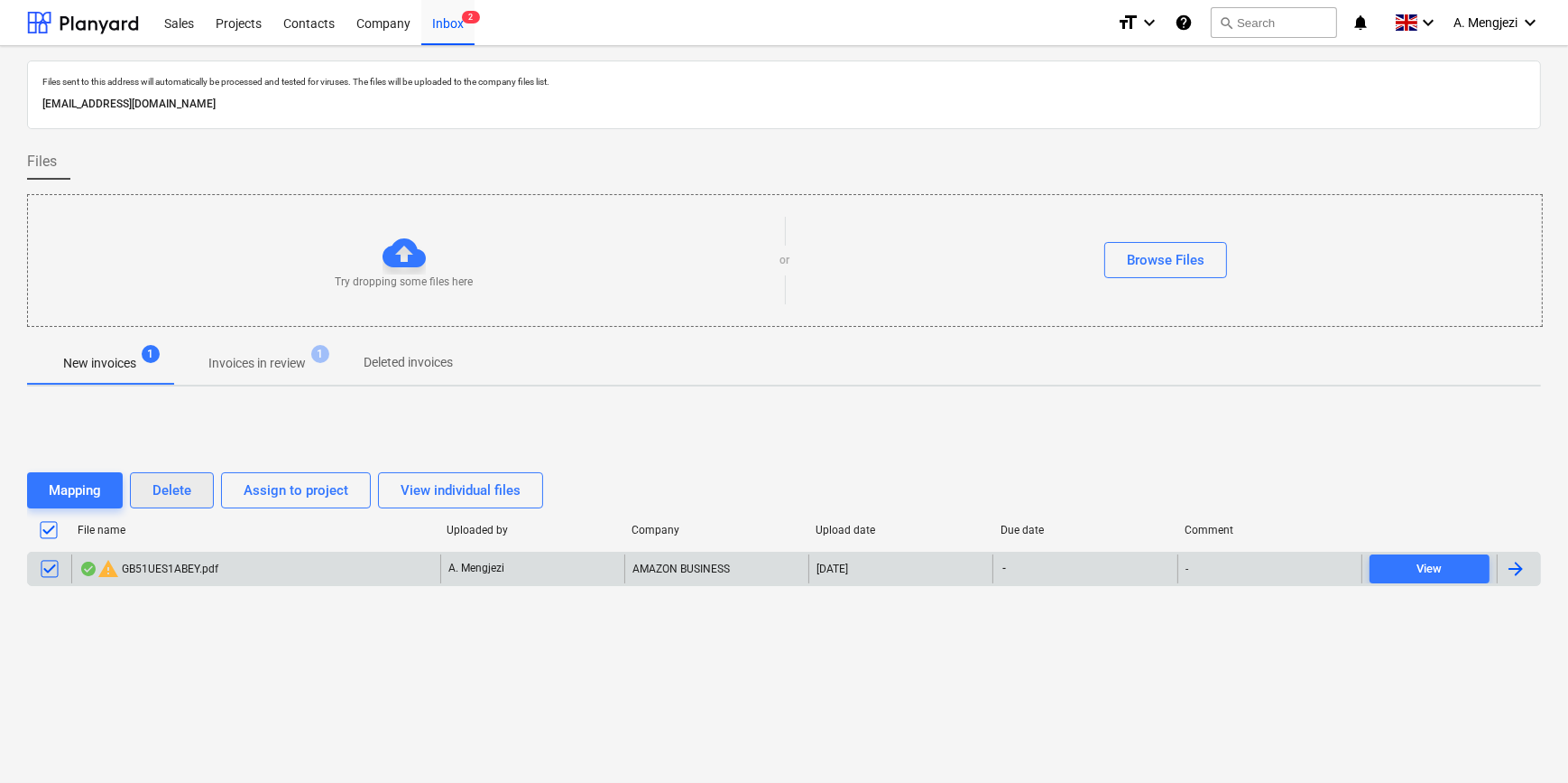
click at [161, 488] on div "Delete" at bounding box center [171, 491] width 38 height 24
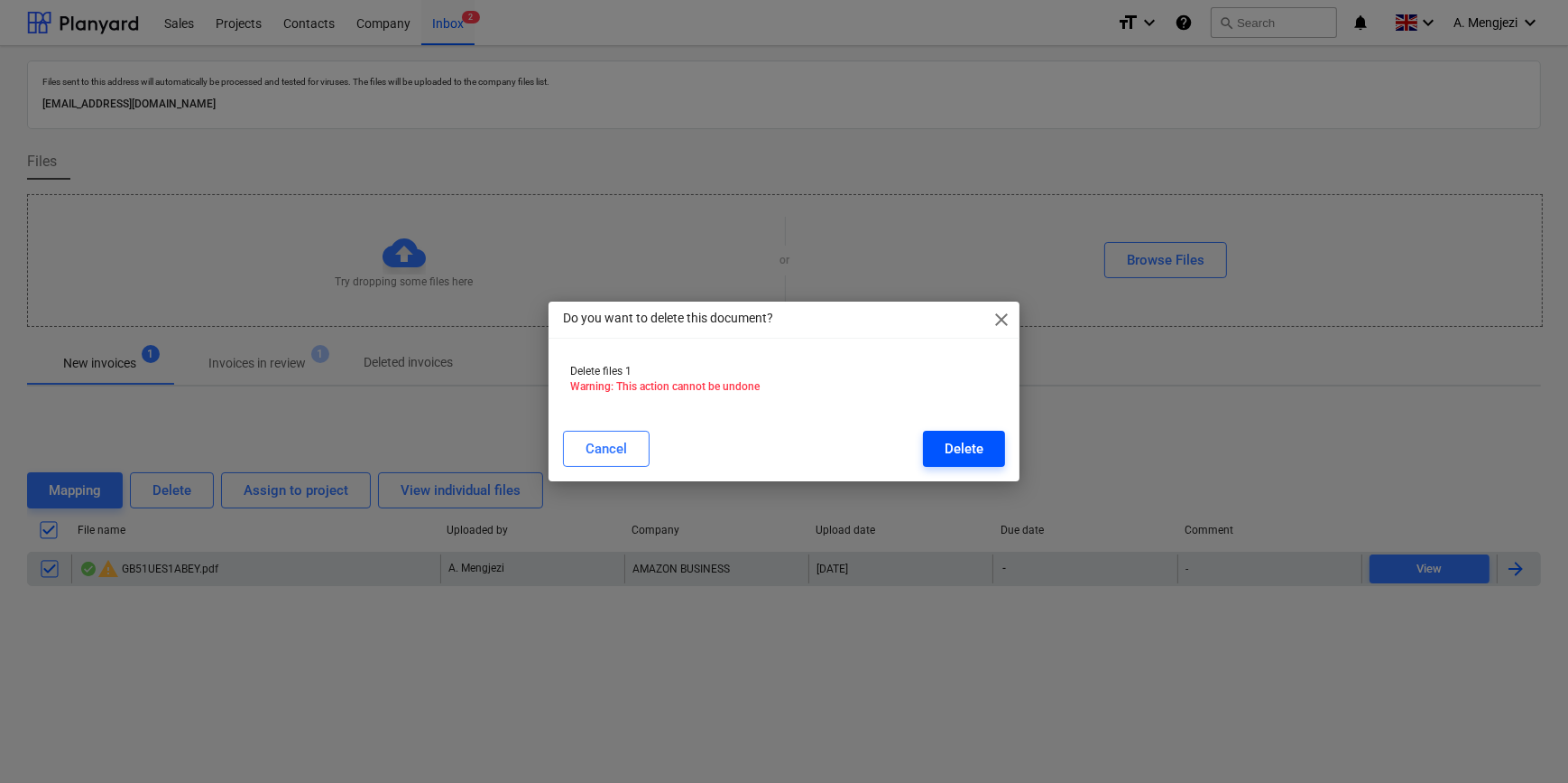
click at [989, 448] on button "Delete" at bounding box center [963, 448] width 82 height 37
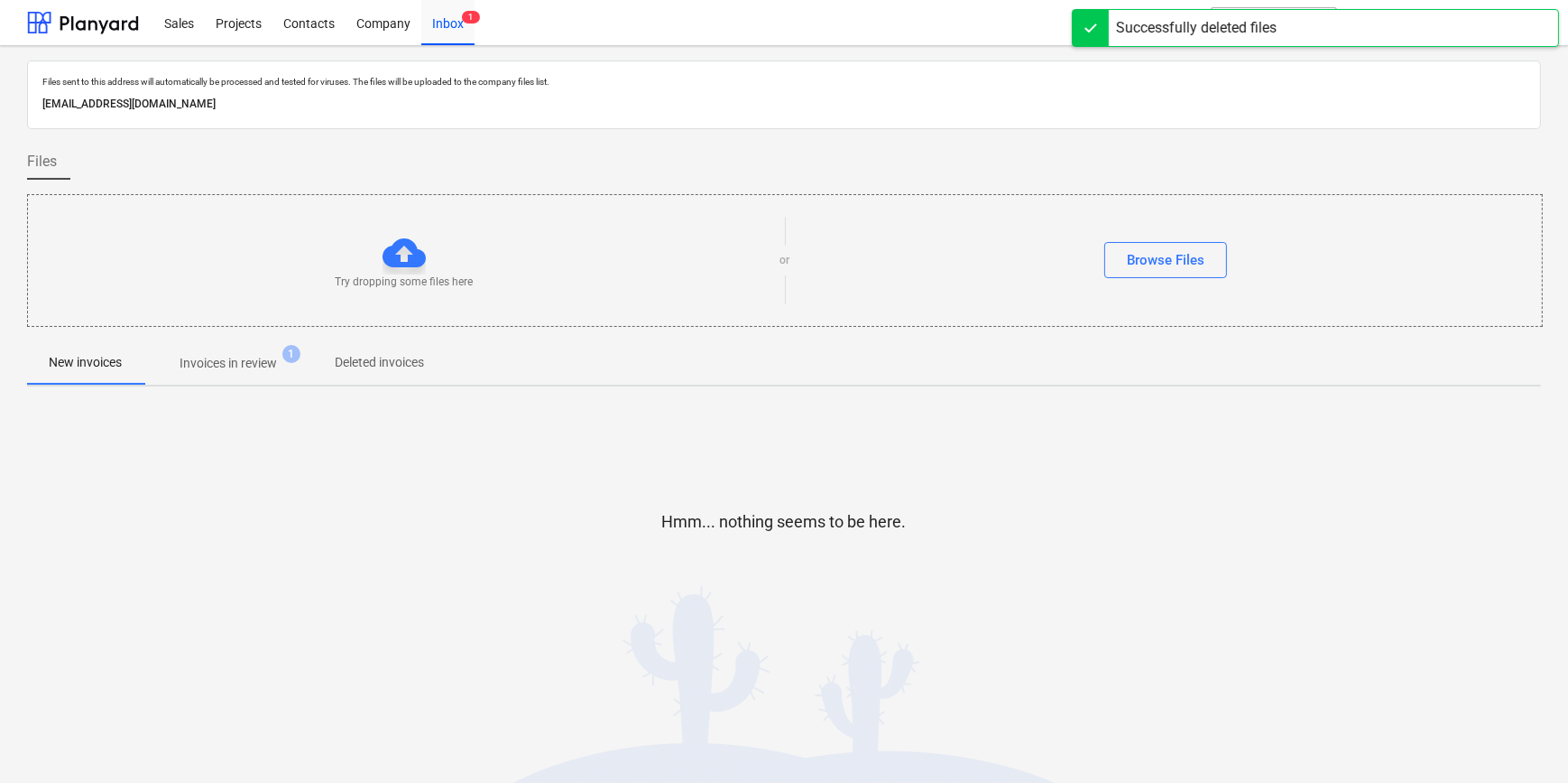
click at [255, 364] on p "Invoices in review" at bounding box center [228, 362] width 98 height 19
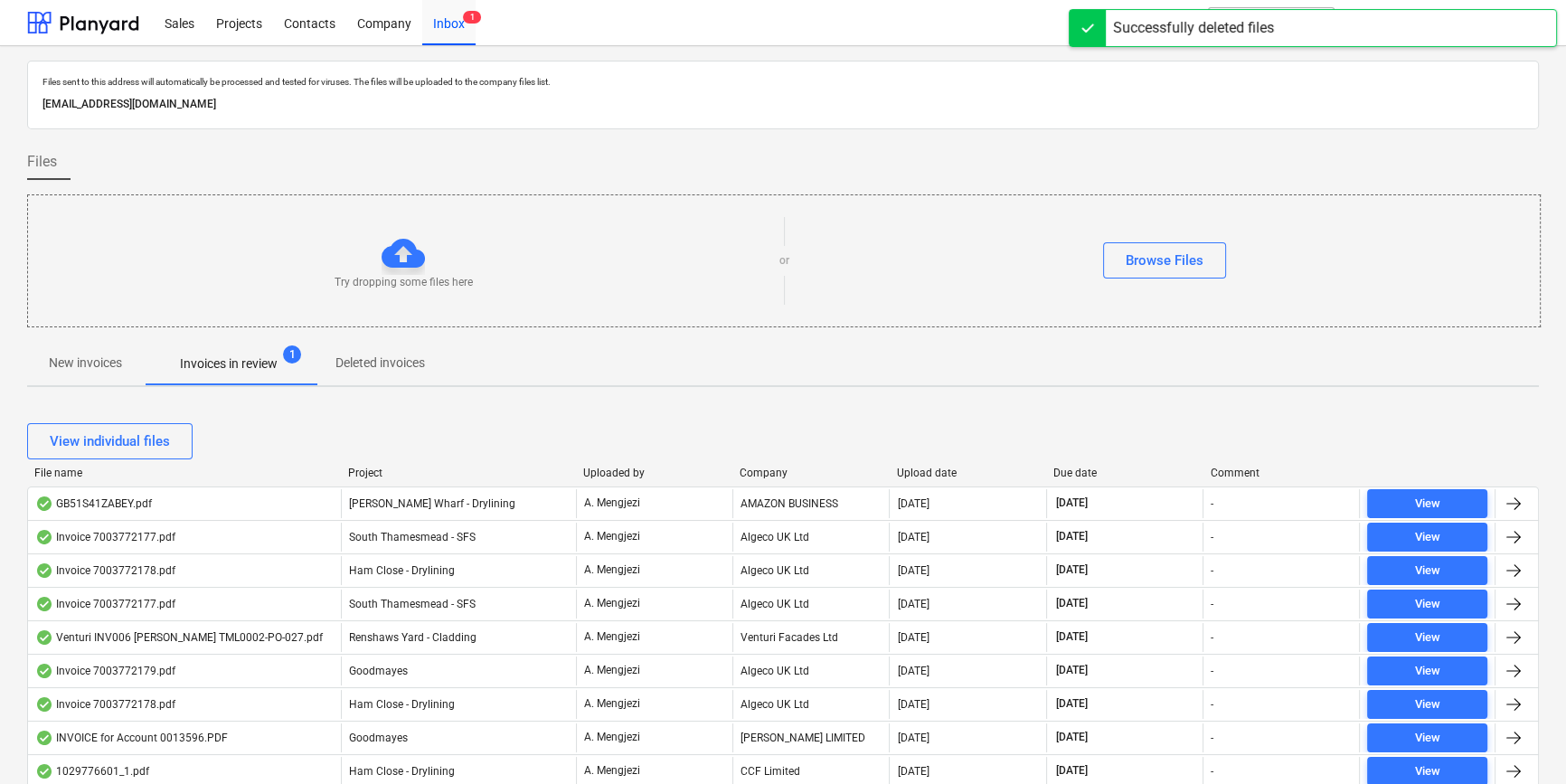
click at [770, 468] on div "Company" at bounding box center [811, 473] width 142 height 13
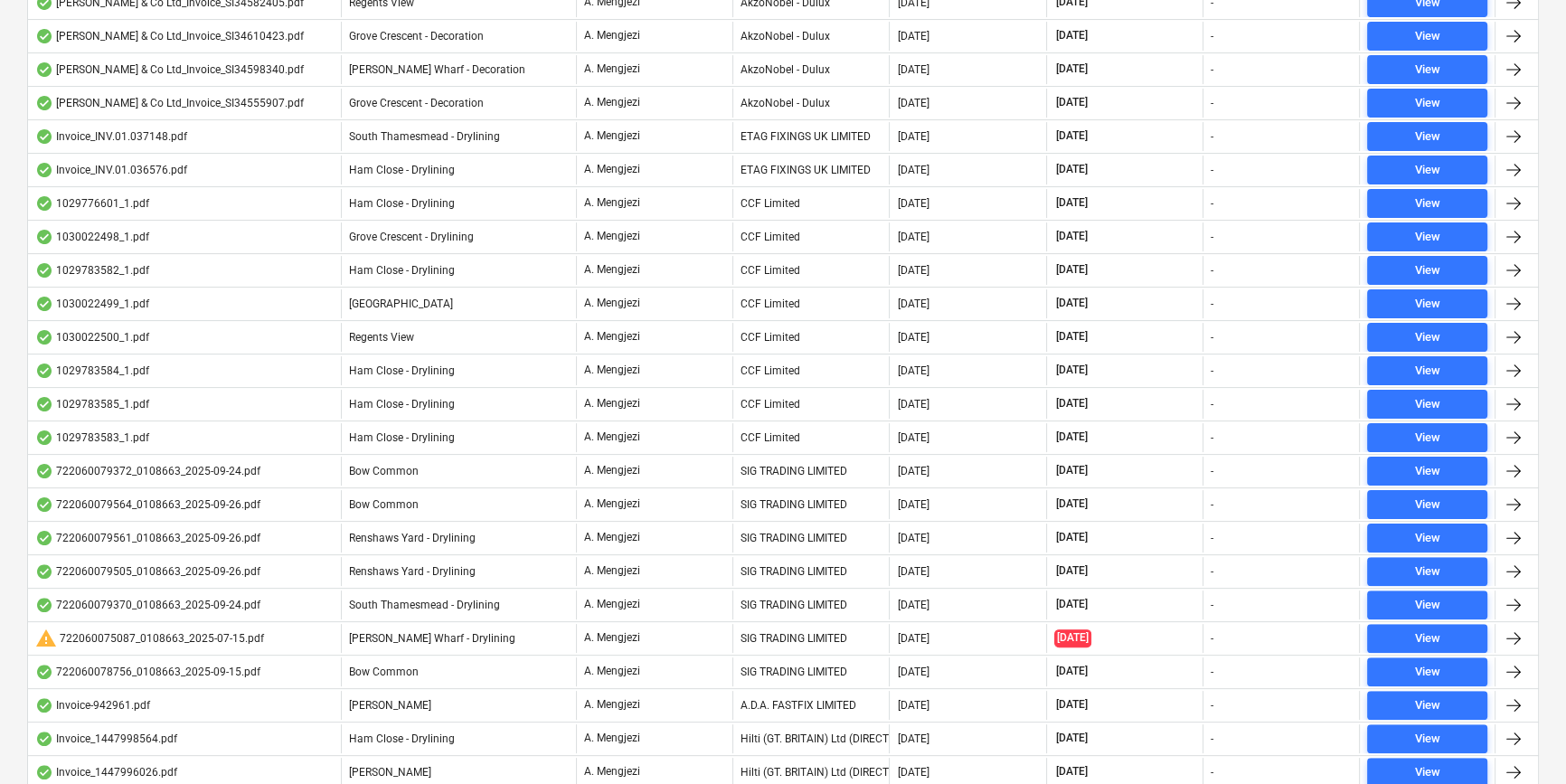
scroll to position [124, 0]
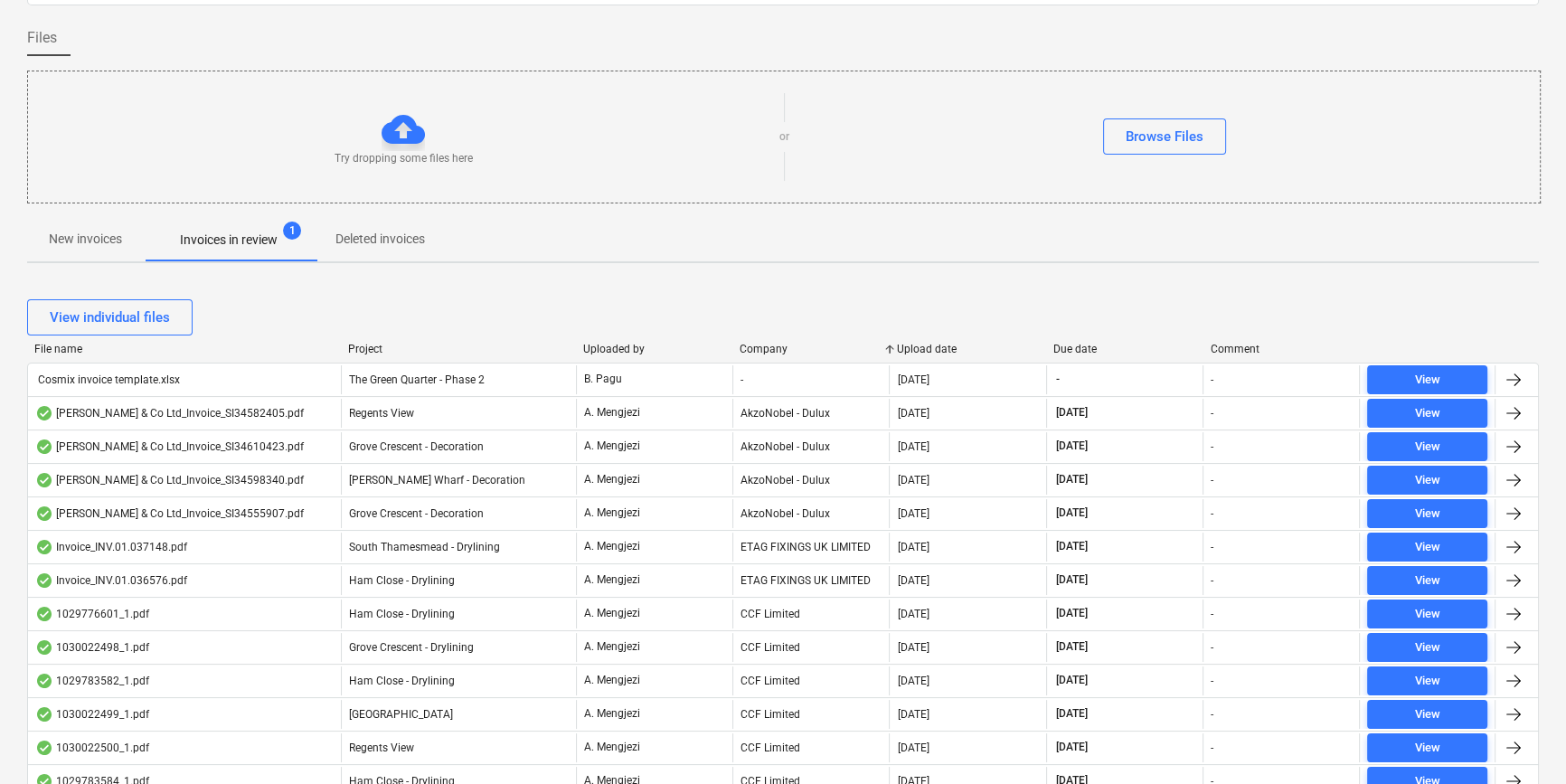
click at [105, 349] on div "File name" at bounding box center [184, 348] width 300 height 13
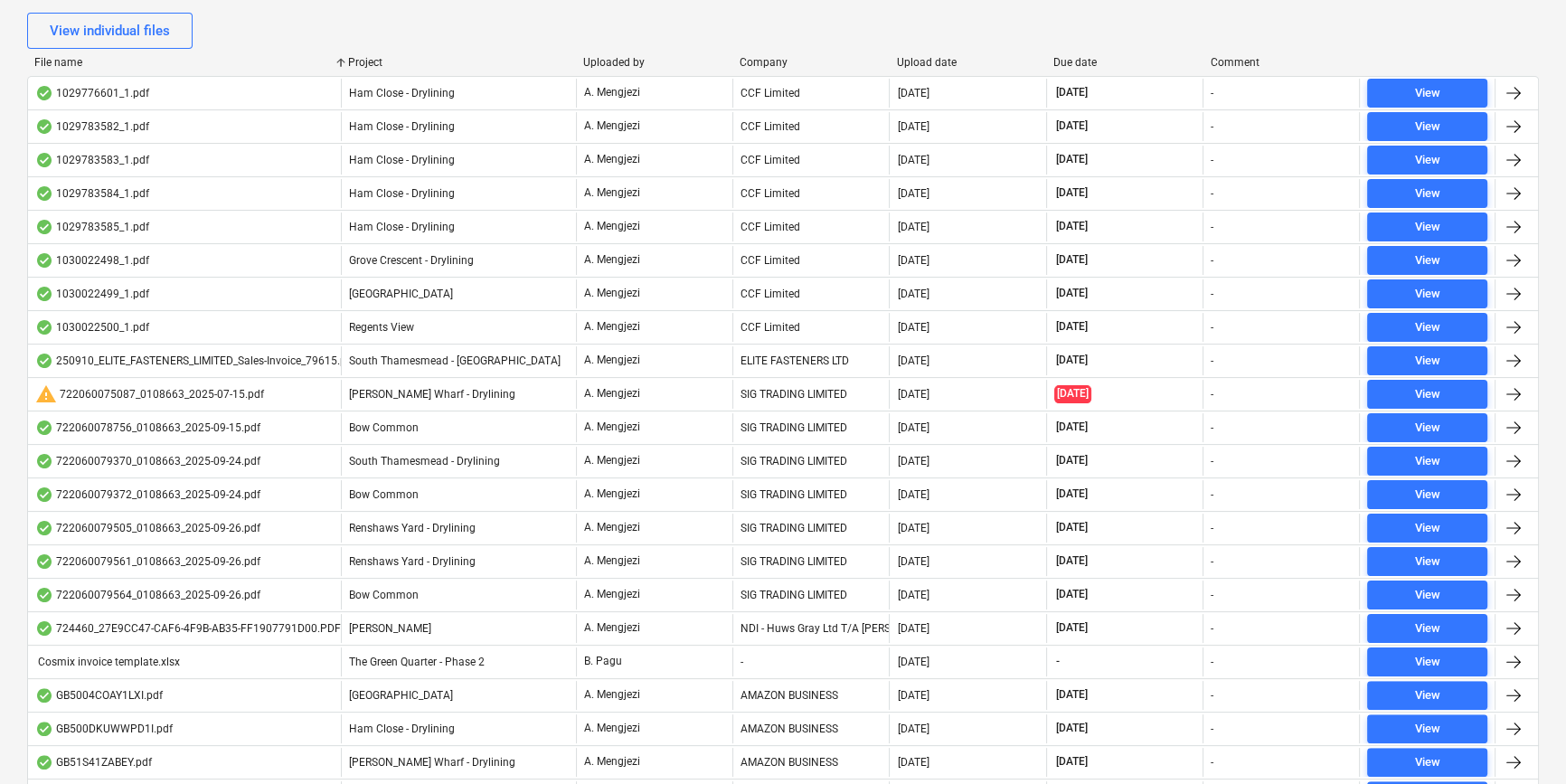
scroll to position [822, 0]
